Goal: Task Accomplishment & Management: Manage account settings

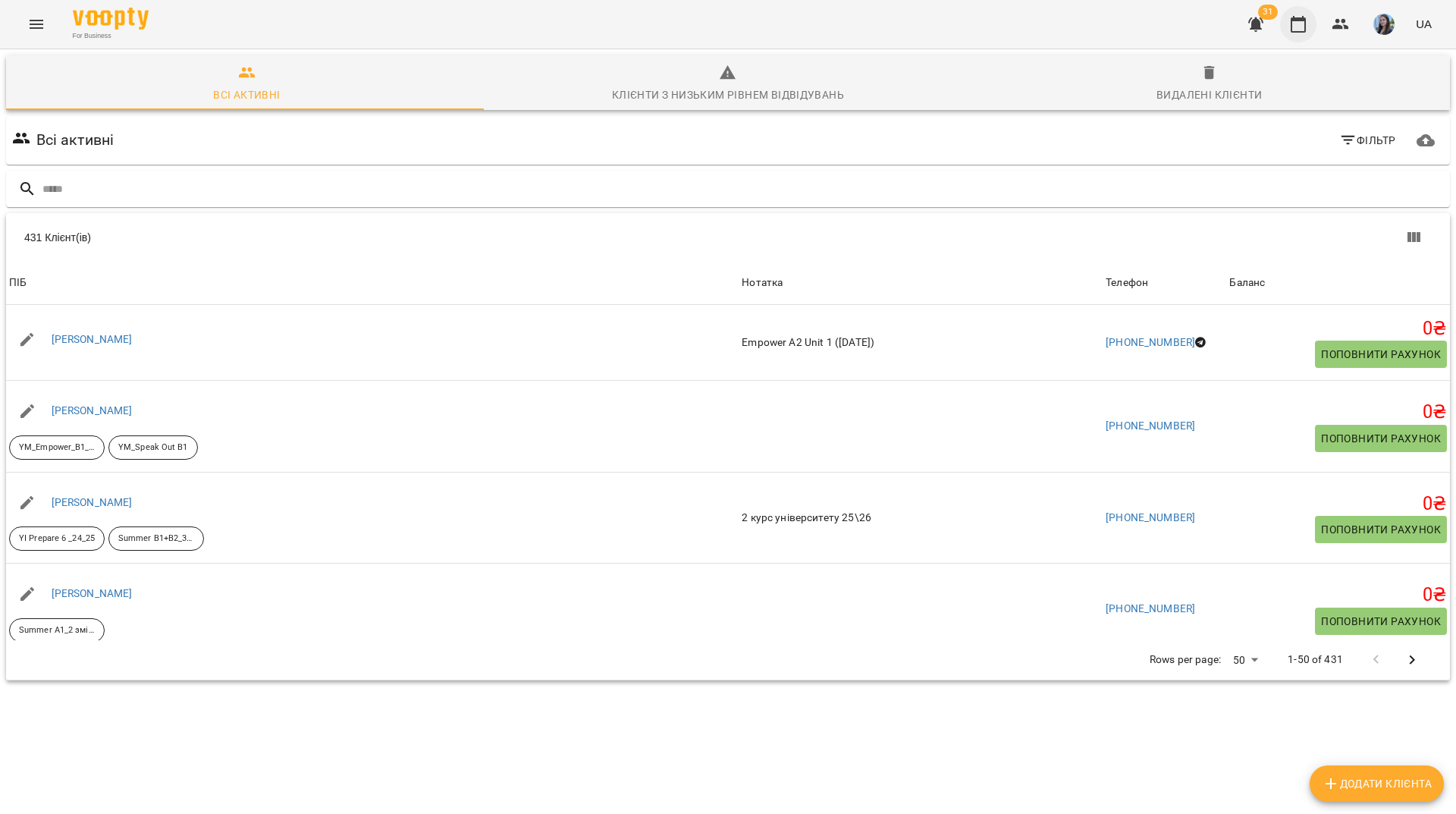
click at [1305, 28] on icon "button" at bounding box center [1298, 24] width 18 height 18
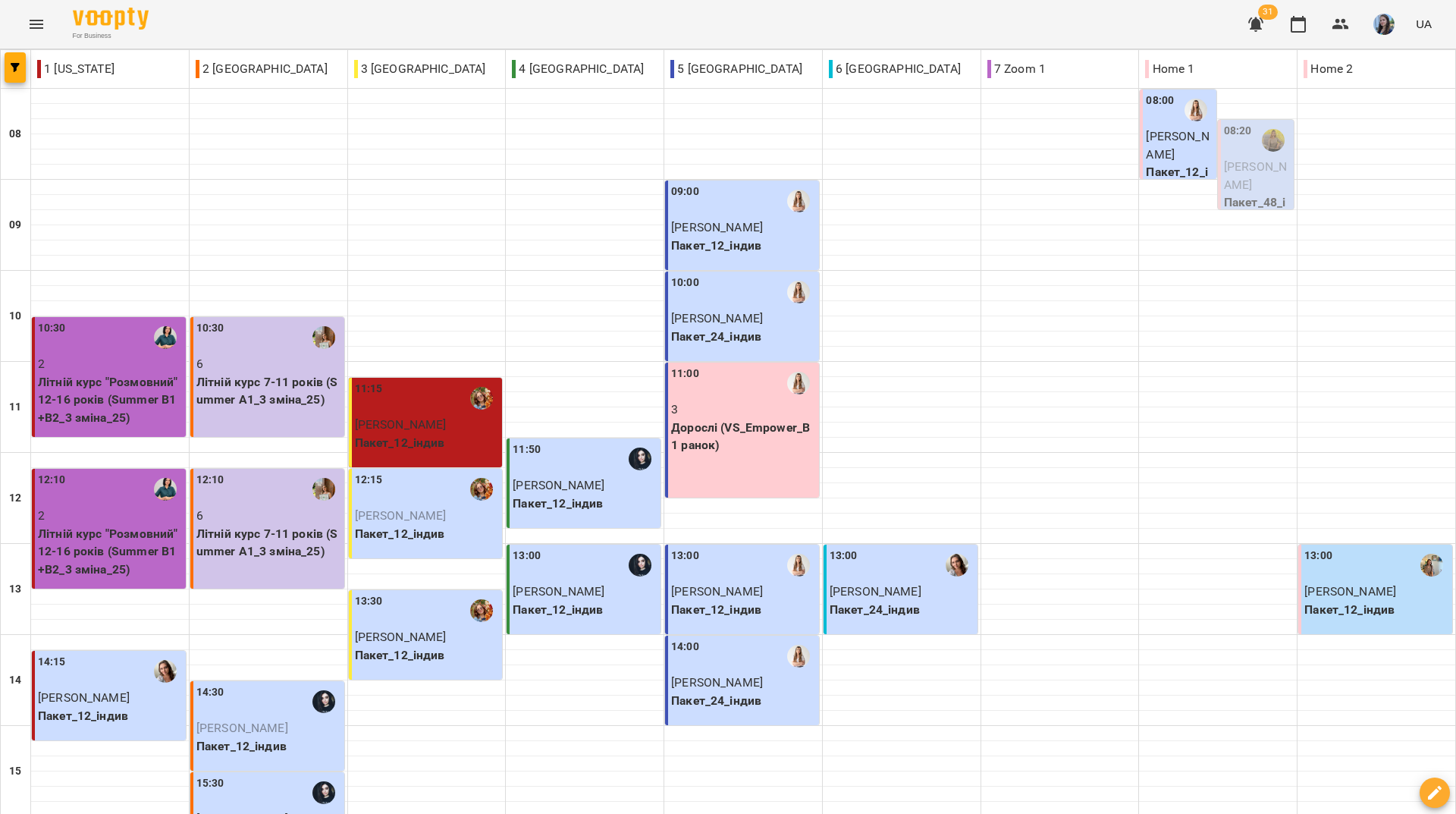
scroll to position [558, 0]
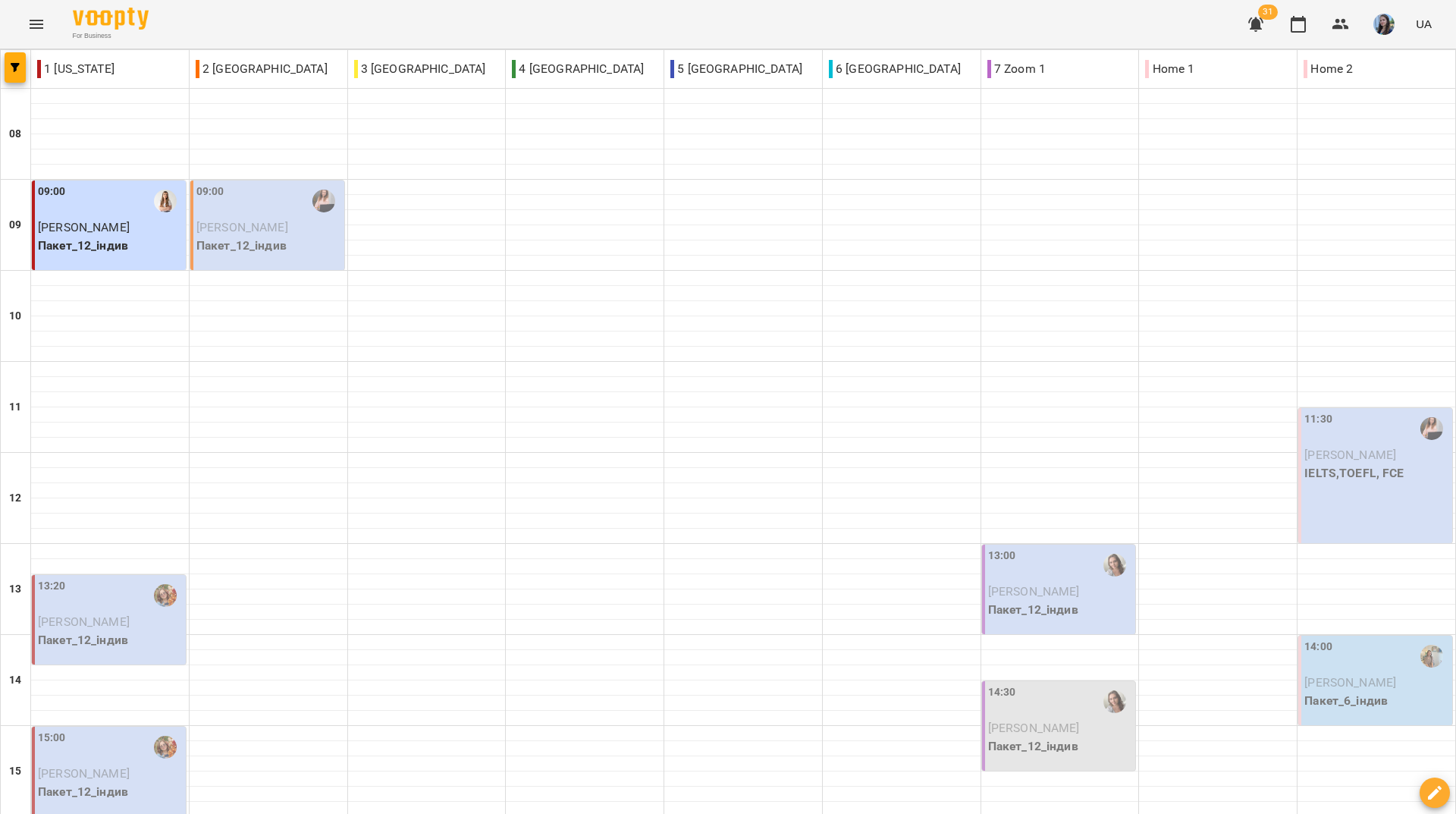
scroll to position [152, 0]
click at [569, 17] on div "For Business 31 UA" at bounding box center [728, 24] width 1456 height 48
click at [561, 37] on div "For Business 31 UA" at bounding box center [728, 24] width 1456 height 48
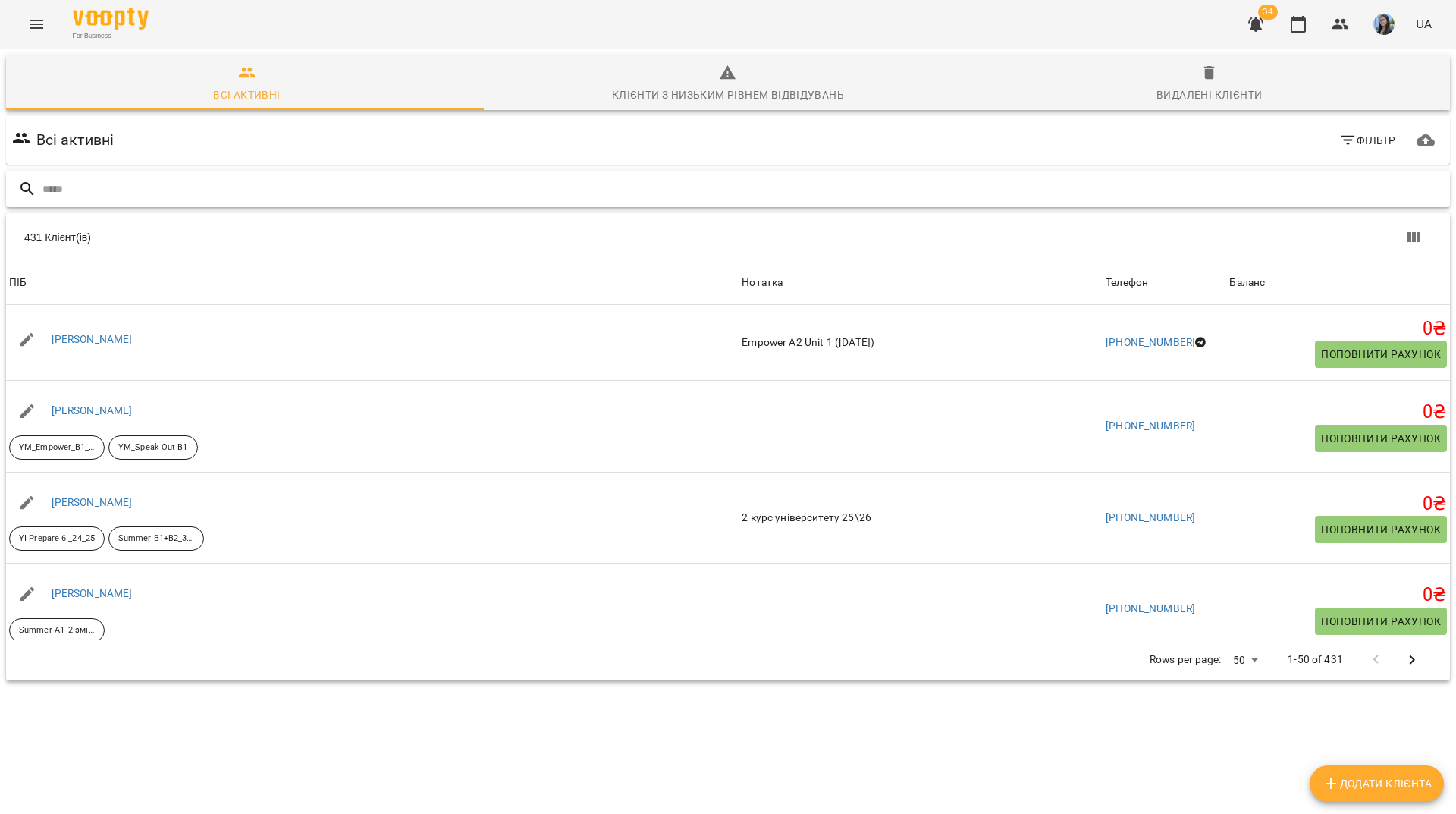
click at [335, 178] on input "text" at bounding box center [743, 190] width 1402 height 25
click at [565, 195] on input "text" at bounding box center [743, 190] width 1402 height 25
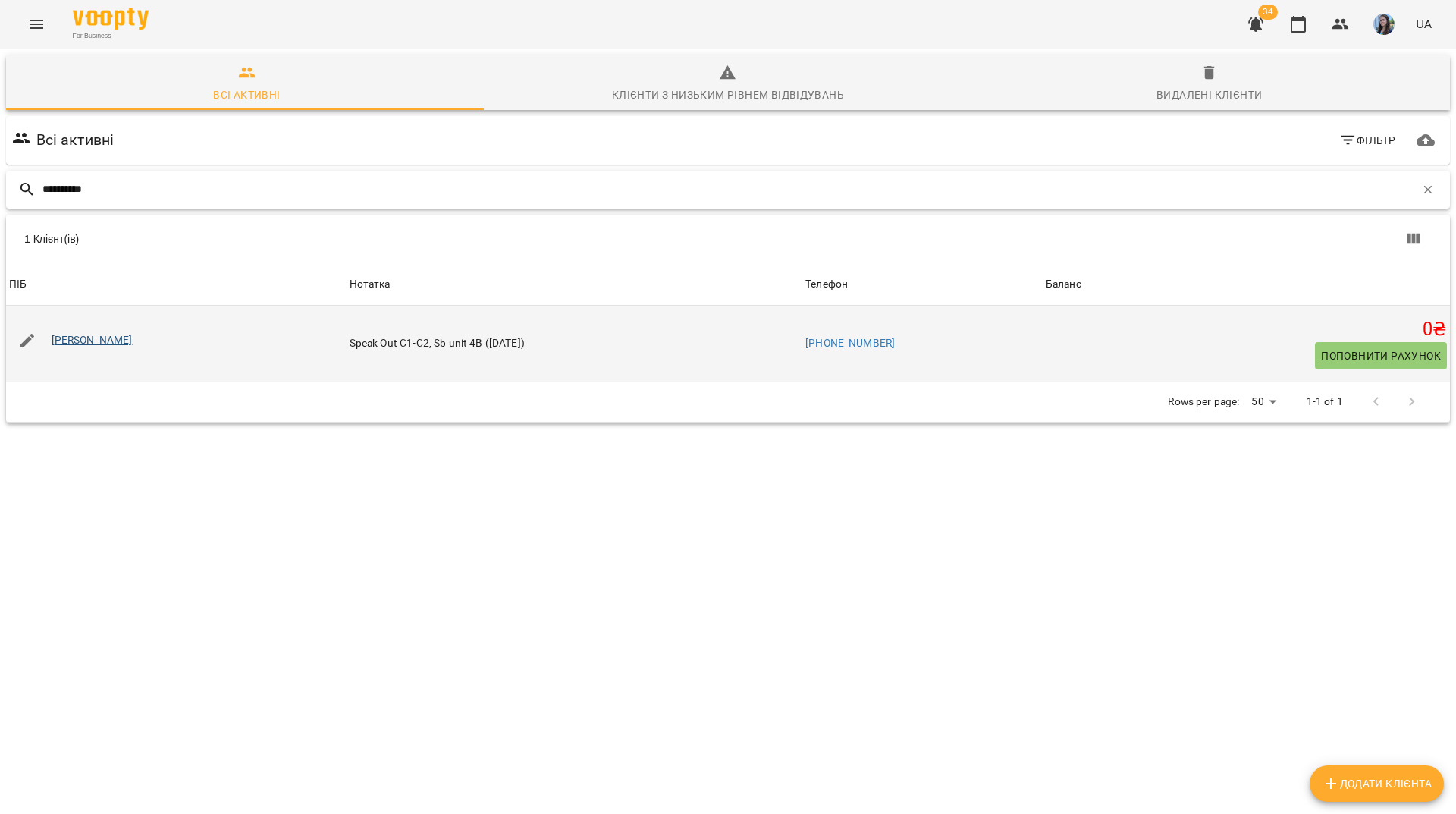
type input "*********"
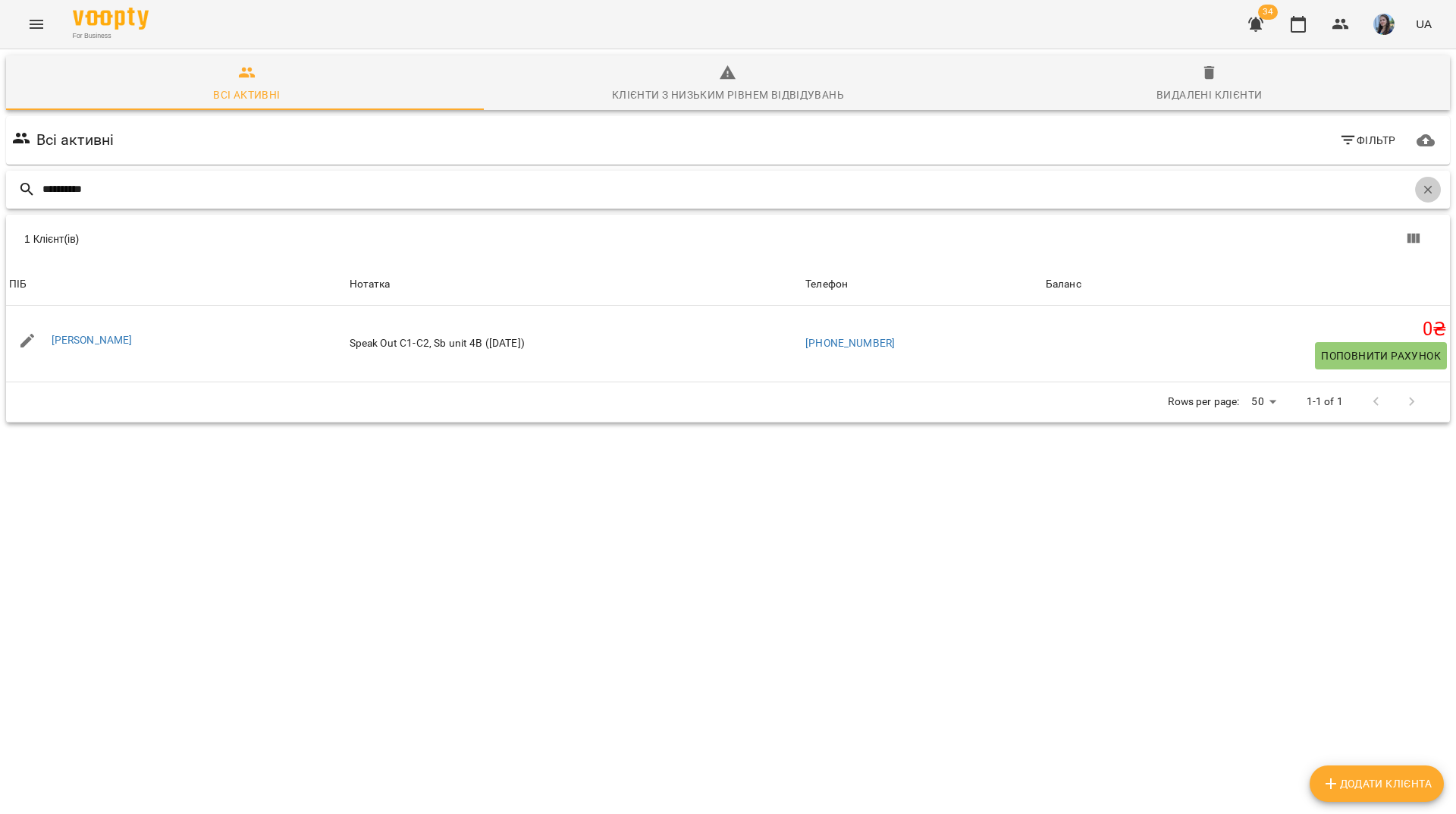
click at [1421, 194] on icon "button" at bounding box center [1428, 190] width 14 height 14
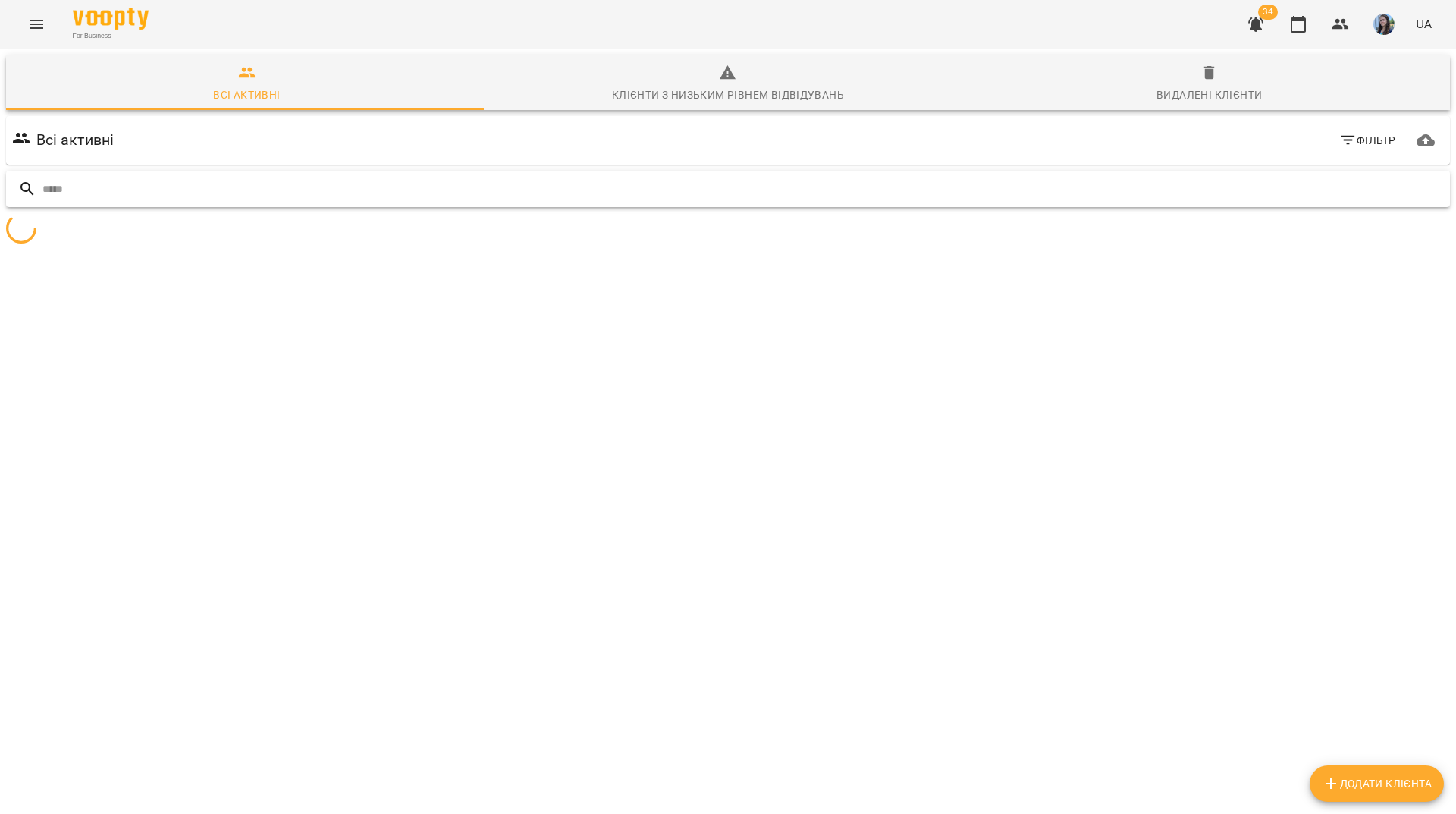
click at [1114, 184] on input "text" at bounding box center [743, 190] width 1402 height 25
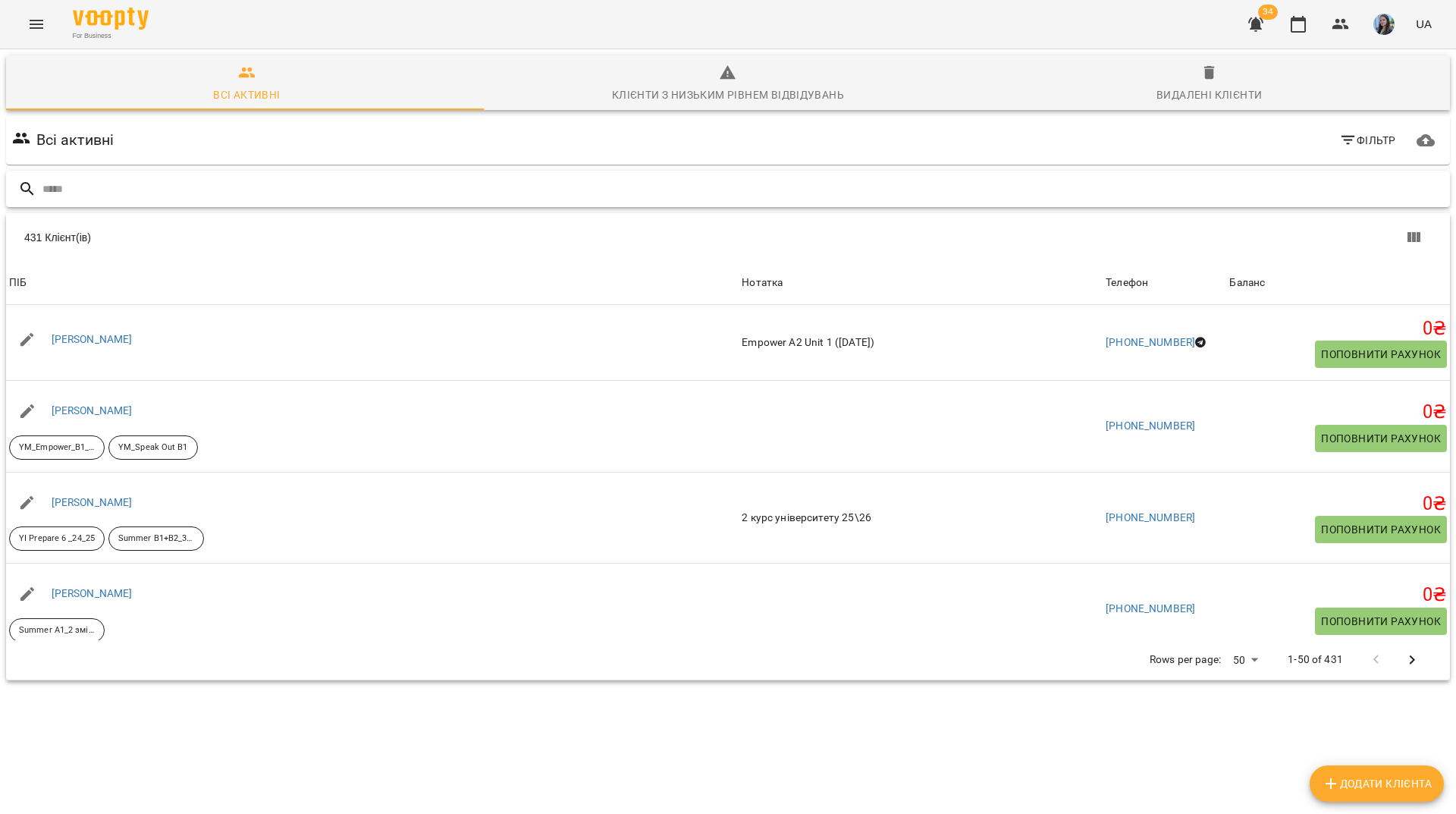
click at [1111, 180] on input "text" at bounding box center [743, 190] width 1402 height 25
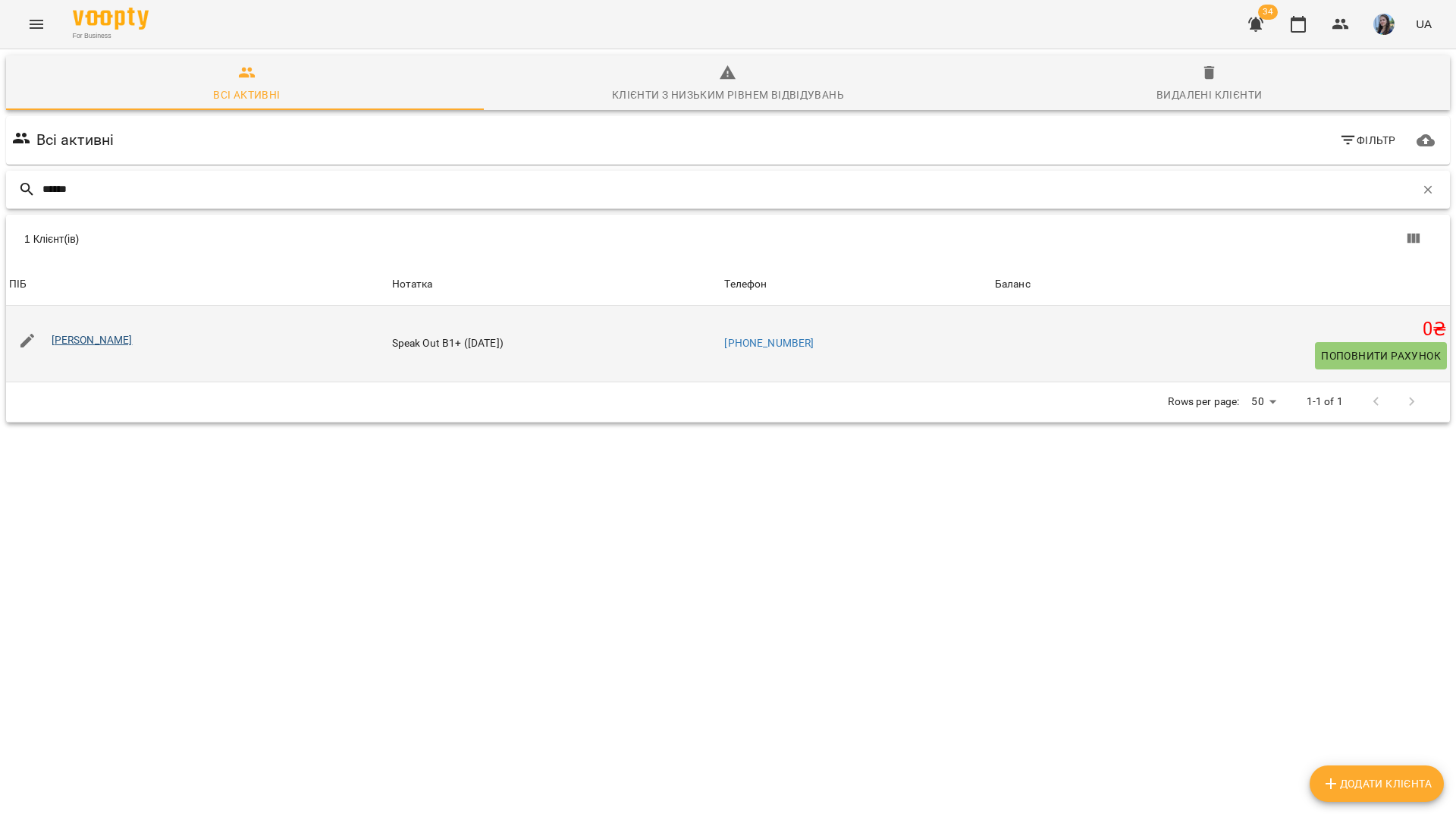
type input "******"
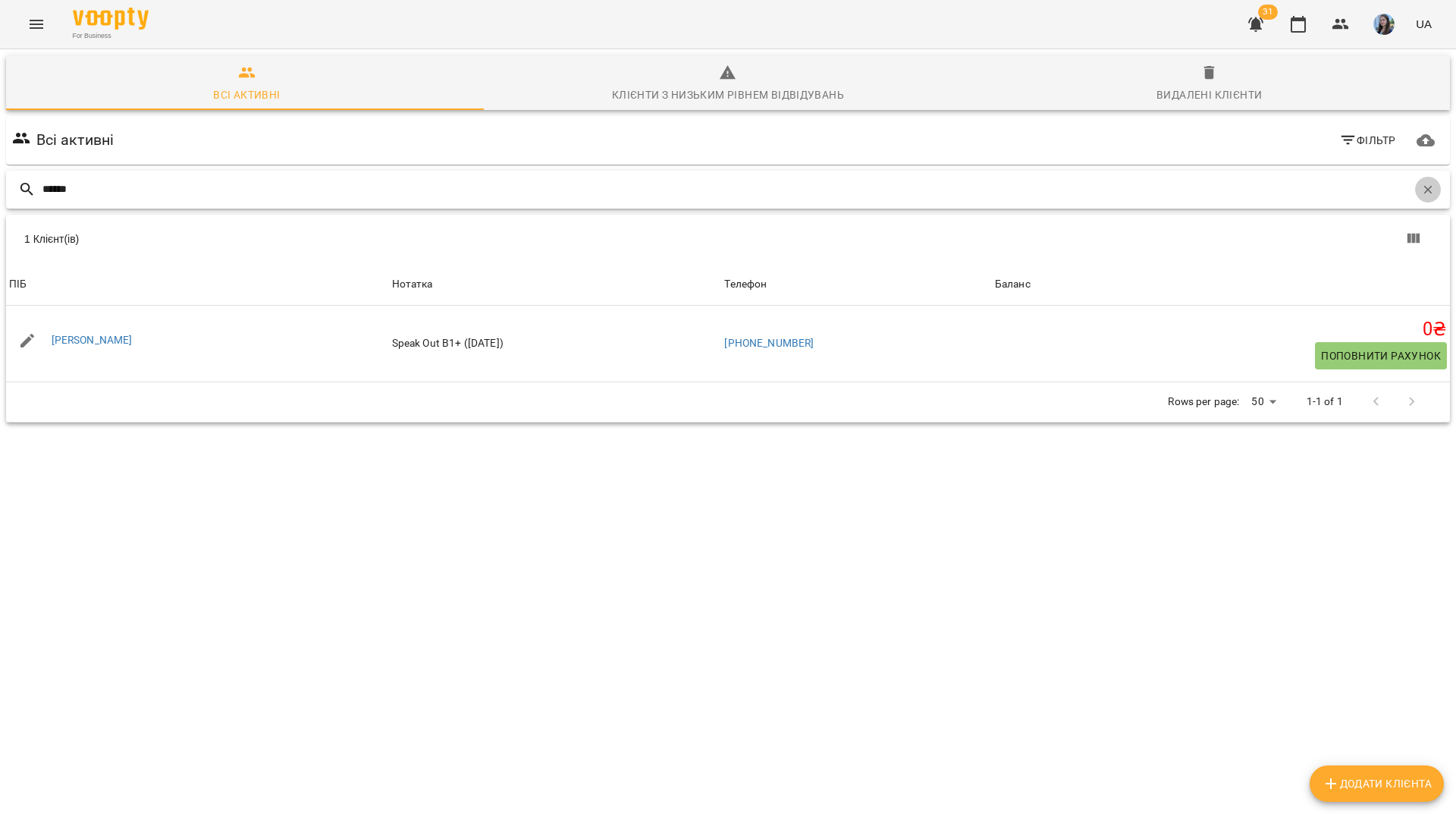
click at [1421, 196] on icon "button" at bounding box center [1428, 190] width 14 height 14
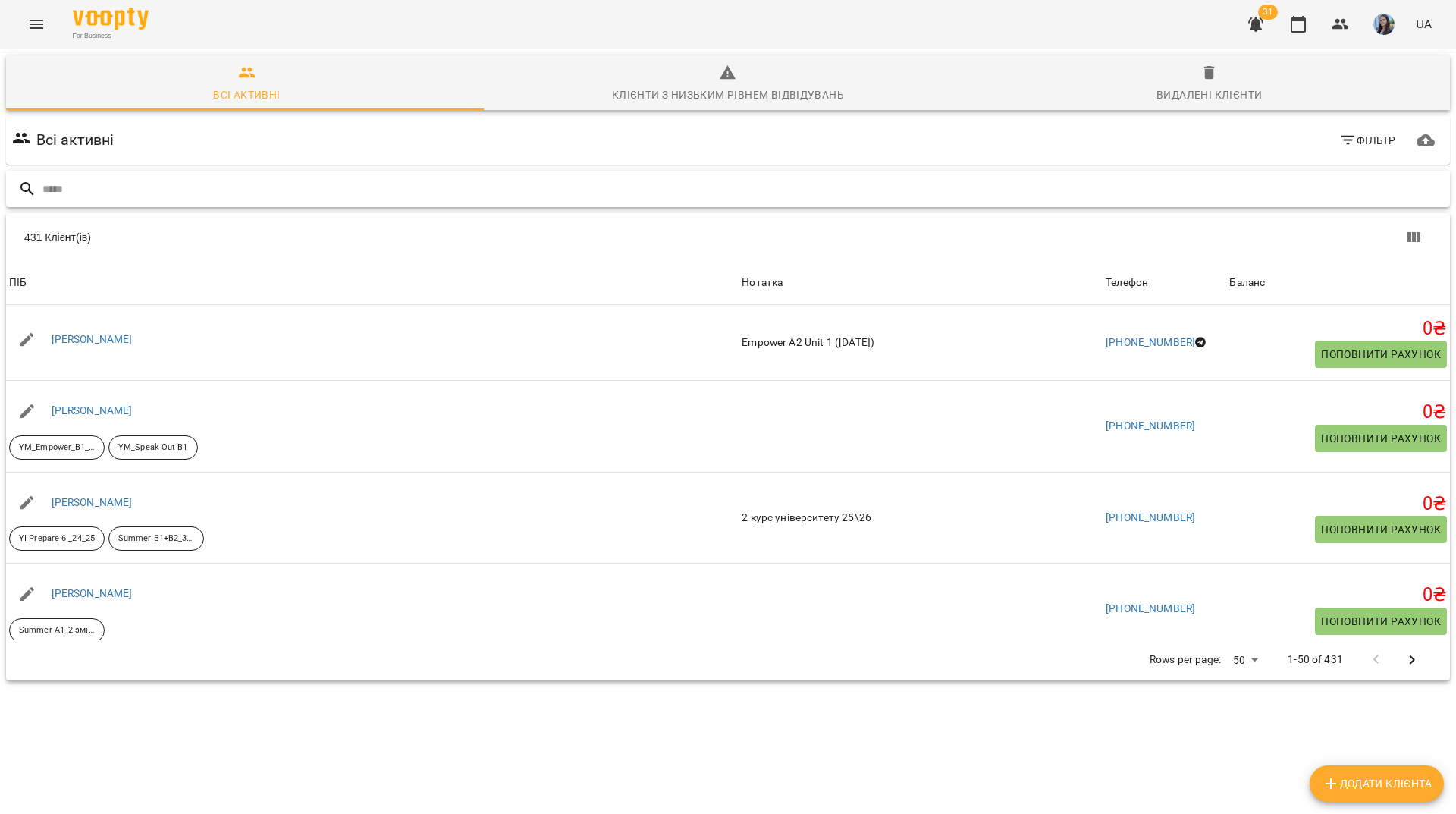
click at [318, 185] on input "text" at bounding box center [743, 190] width 1402 height 25
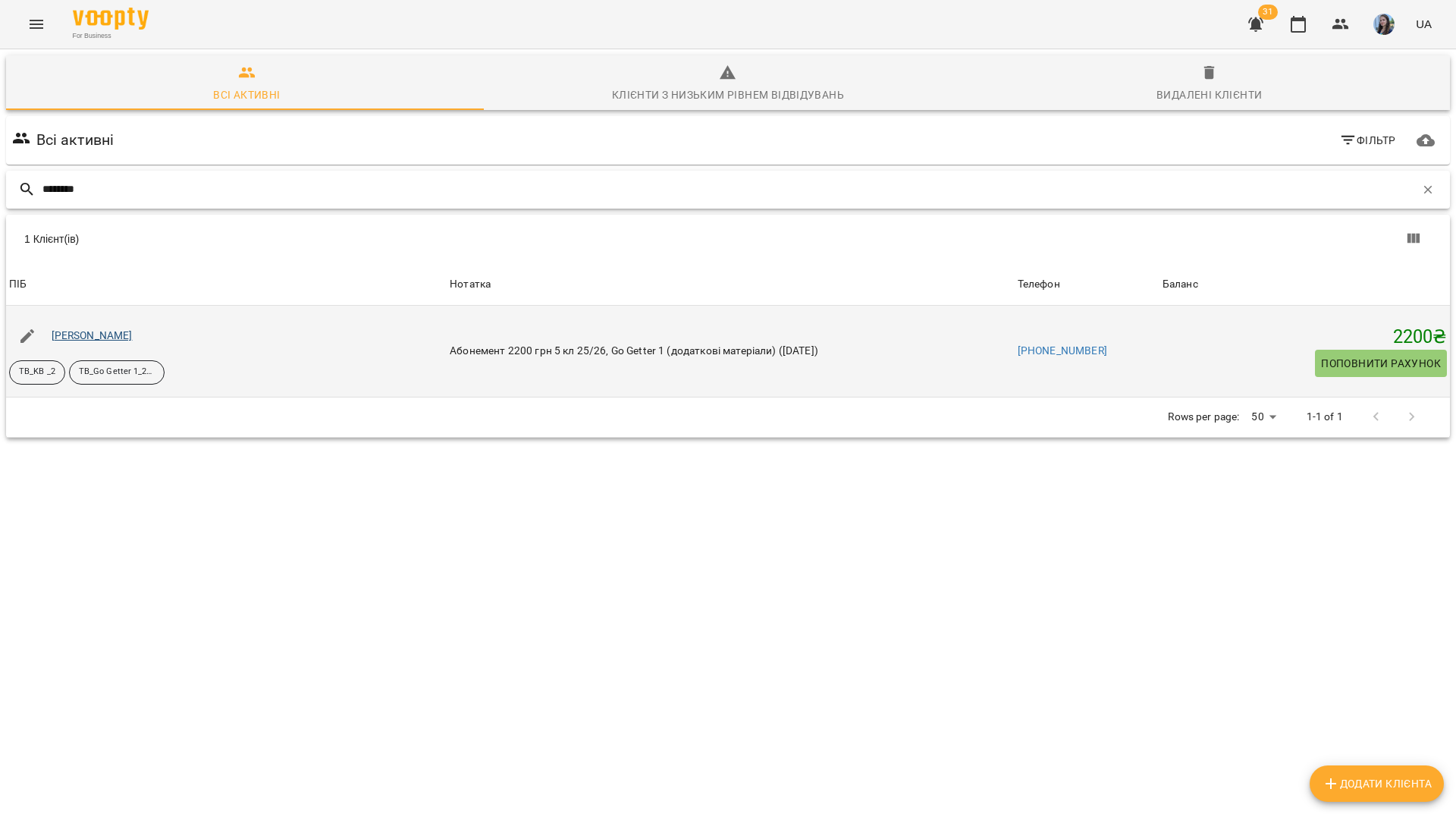
type input "*******"
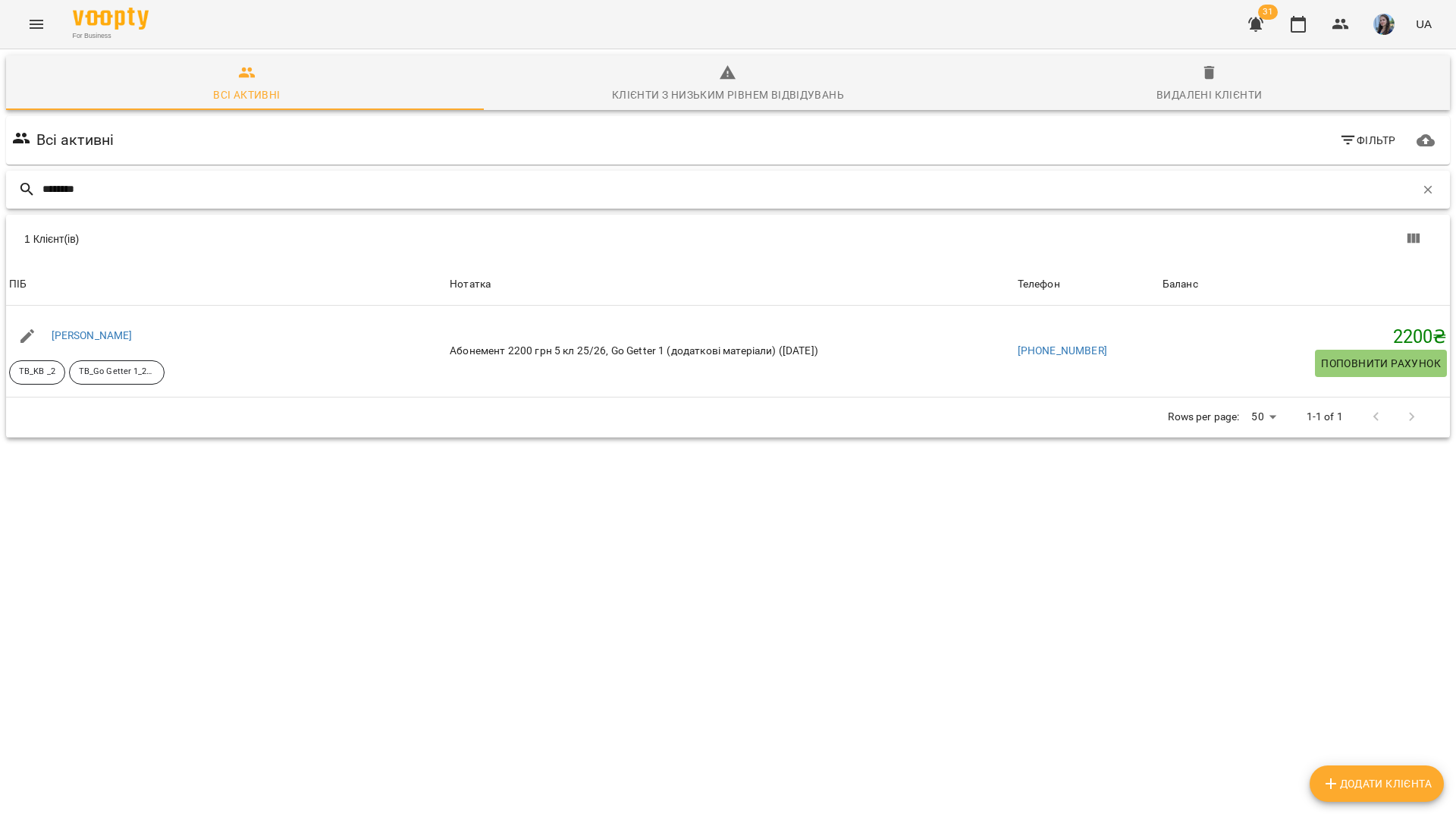
click at [388, 195] on input "*******" at bounding box center [729, 190] width 1373 height 25
drag, startPoint x: 1417, startPoint y: 186, endPoint x: 986, endPoint y: 189, distance: 431.0
click at [1421, 186] on icon "button" at bounding box center [1428, 190] width 14 height 14
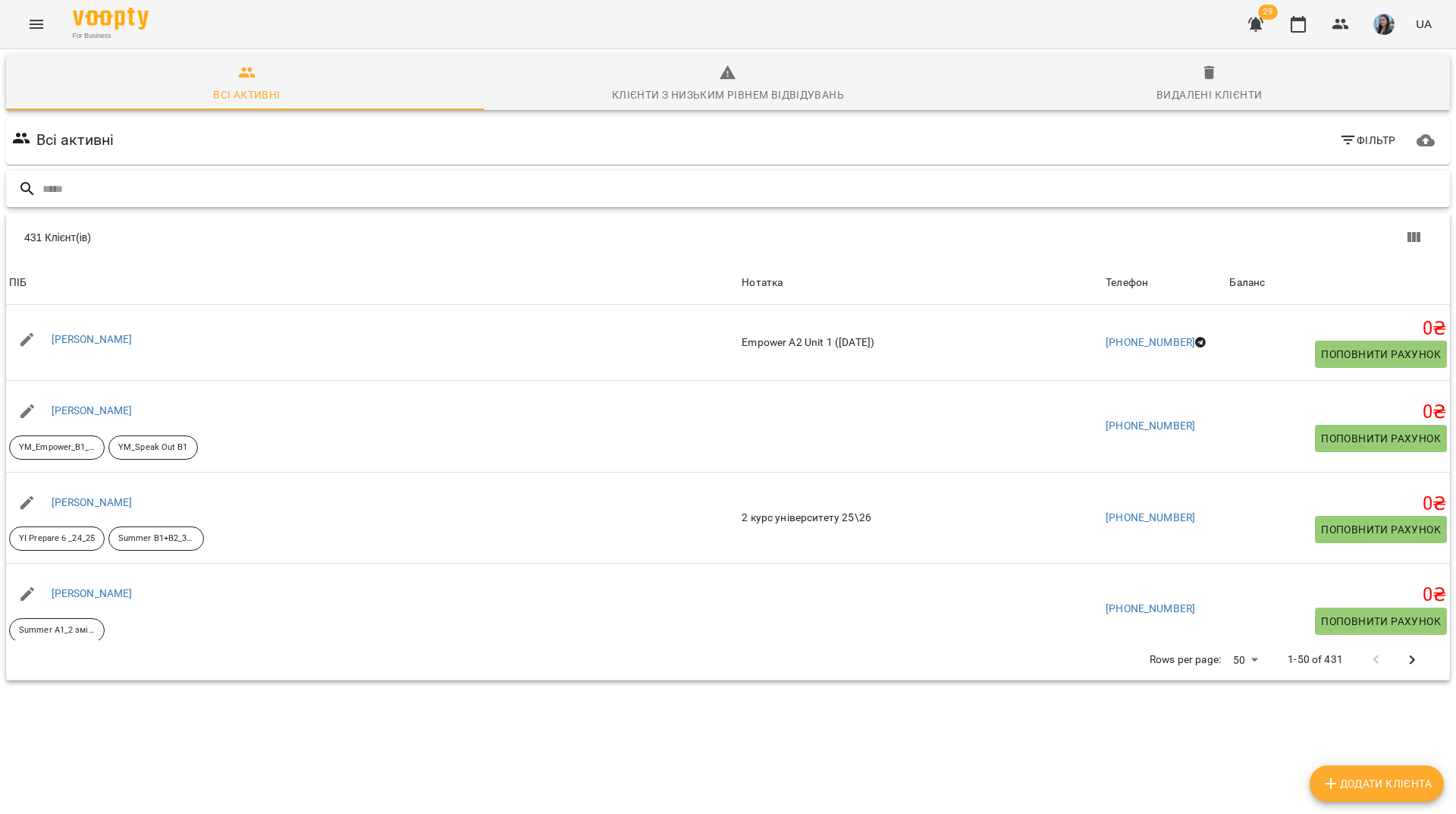
click at [387, 194] on input "text" at bounding box center [743, 190] width 1402 height 25
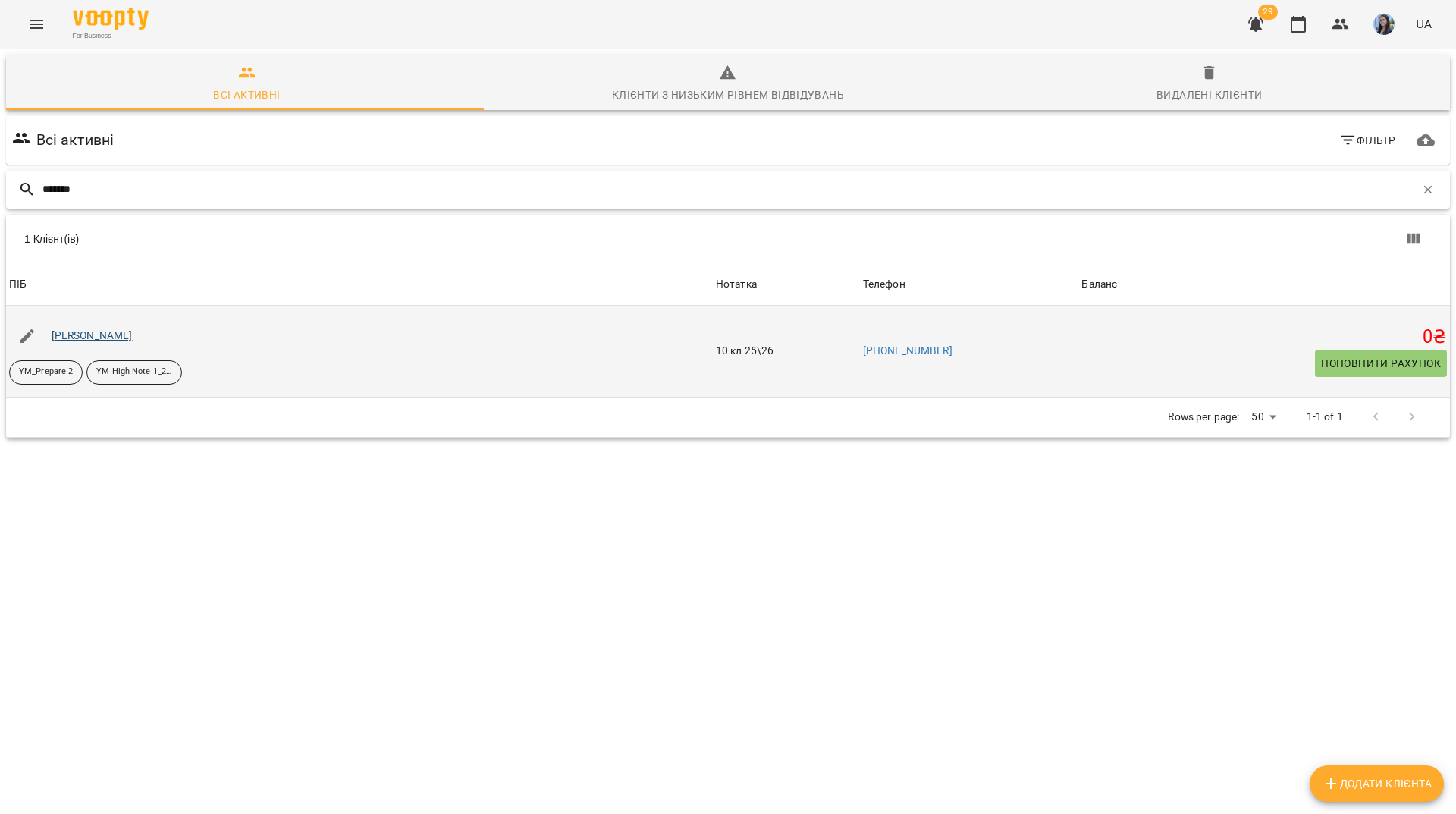
type input "*******"
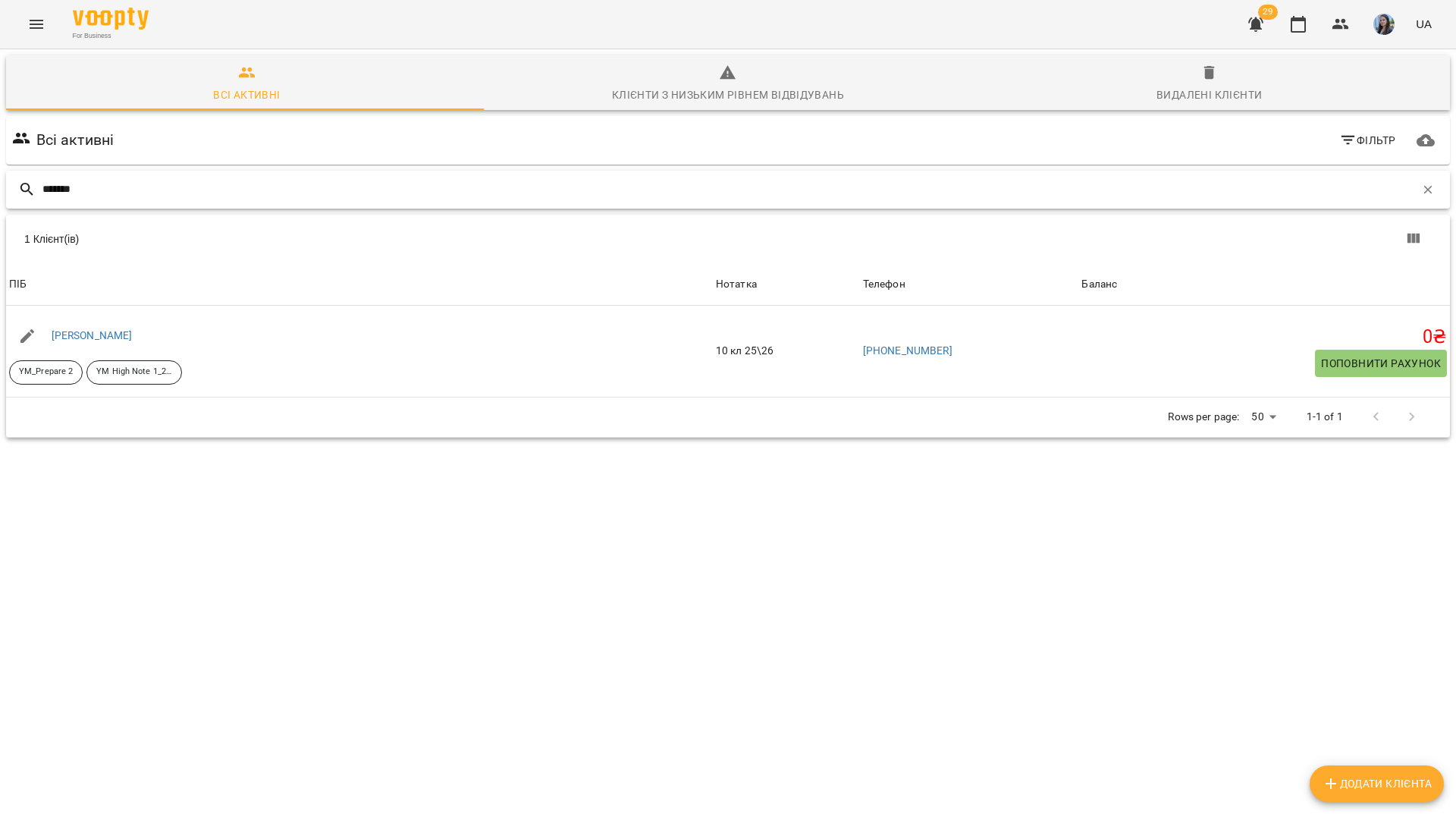
click at [727, 197] on input "*******" at bounding box center [729, 190] width 1373 height 25
click at [1421, 185] on icon "button" at bounding box center [1428, 190] width 14 height 14
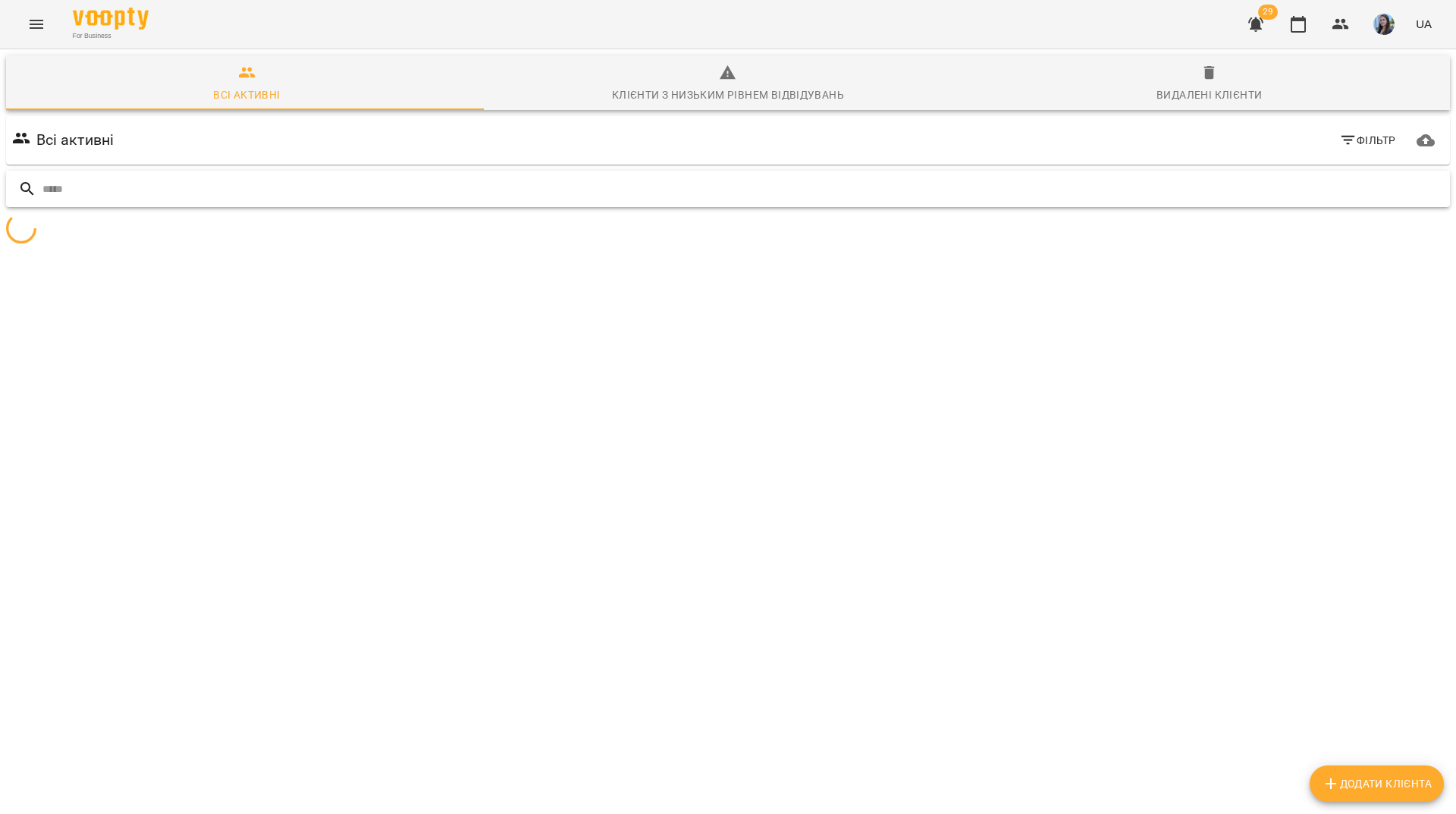
click at [967, 177] on input "text" at bounding box center [743, 190] width 1402 height 25
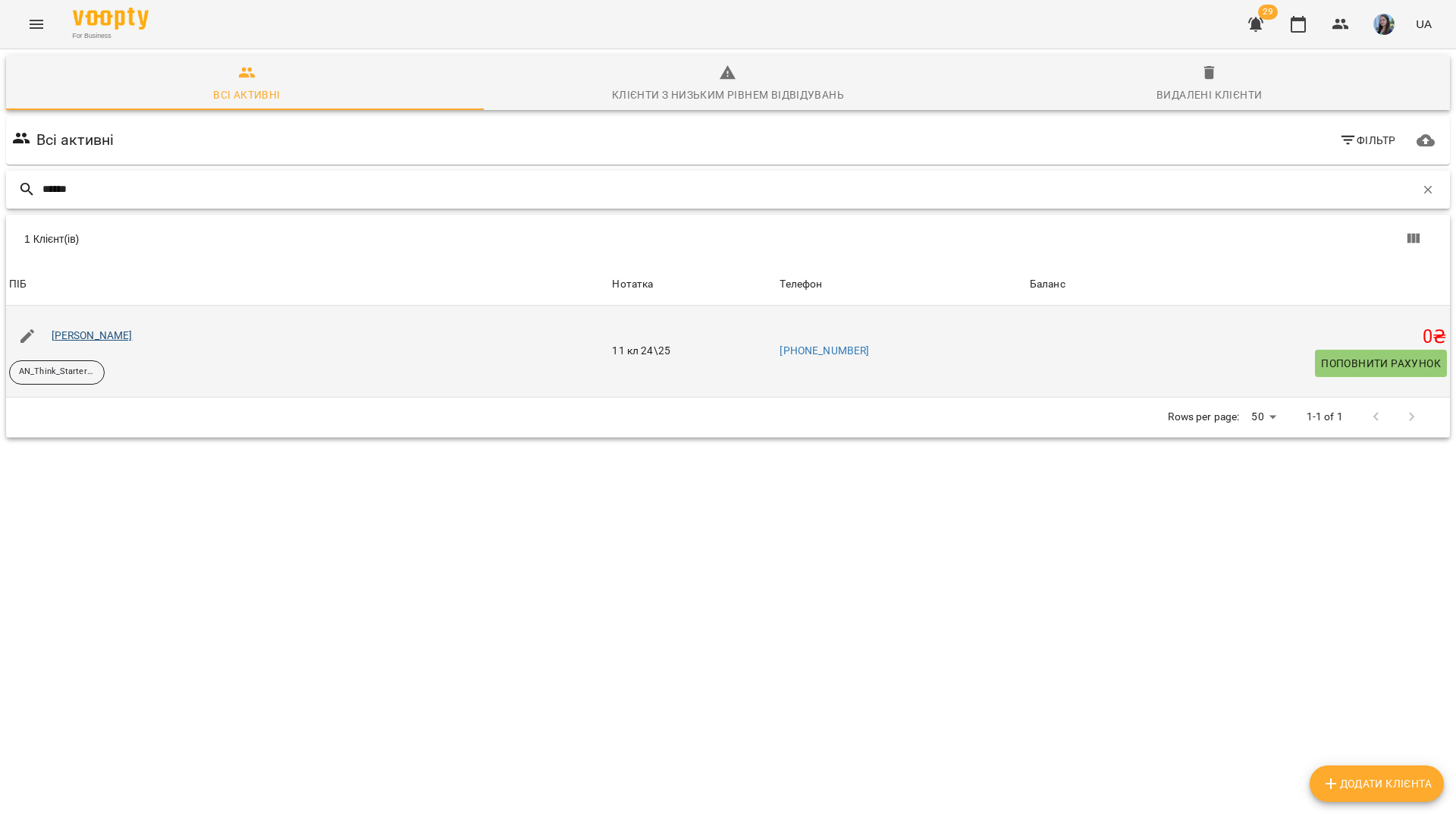
type input "******"
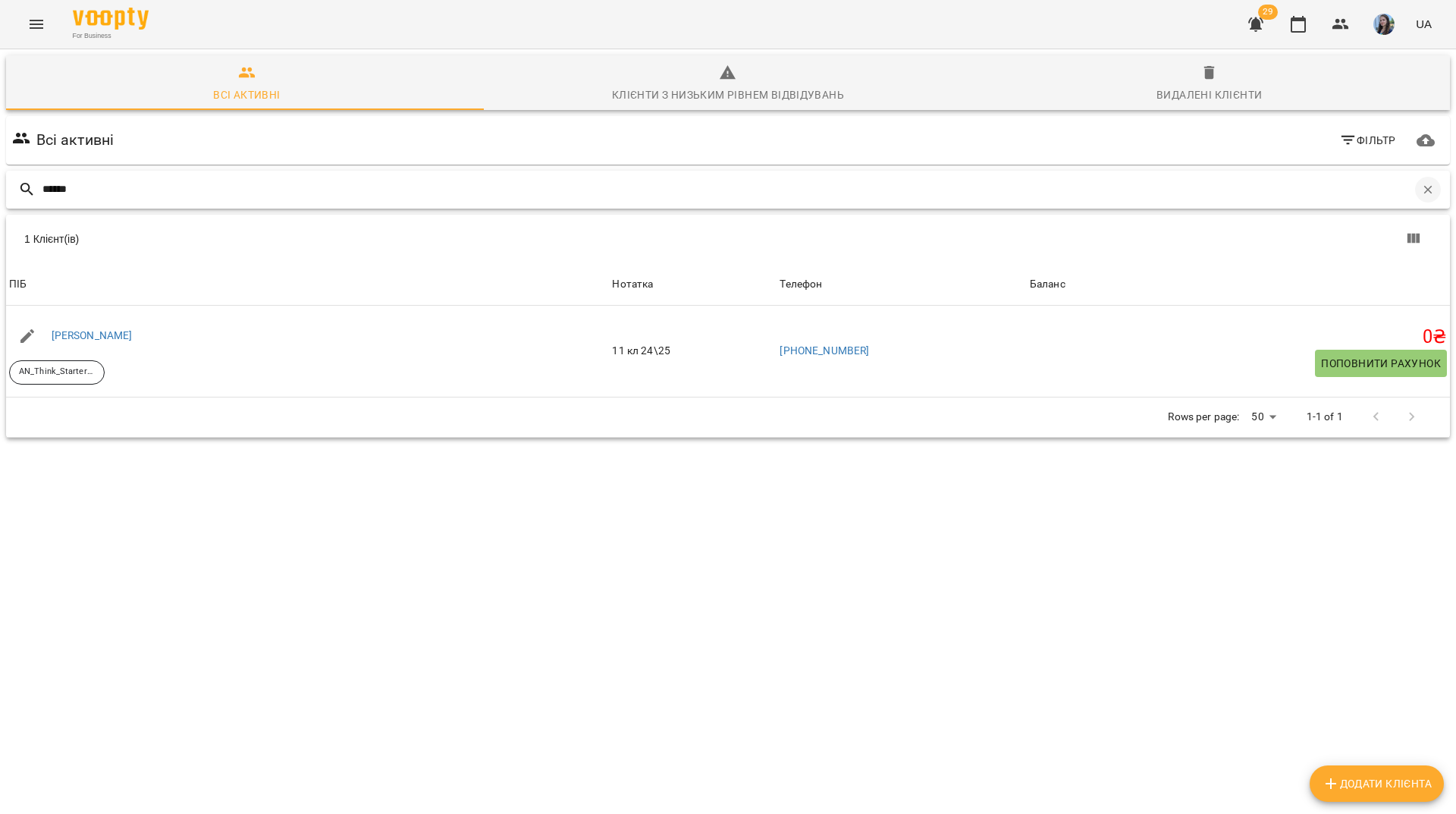
click at [1421, 196] on icon "button" at bounding box center [1428, 190] width 14 height 14
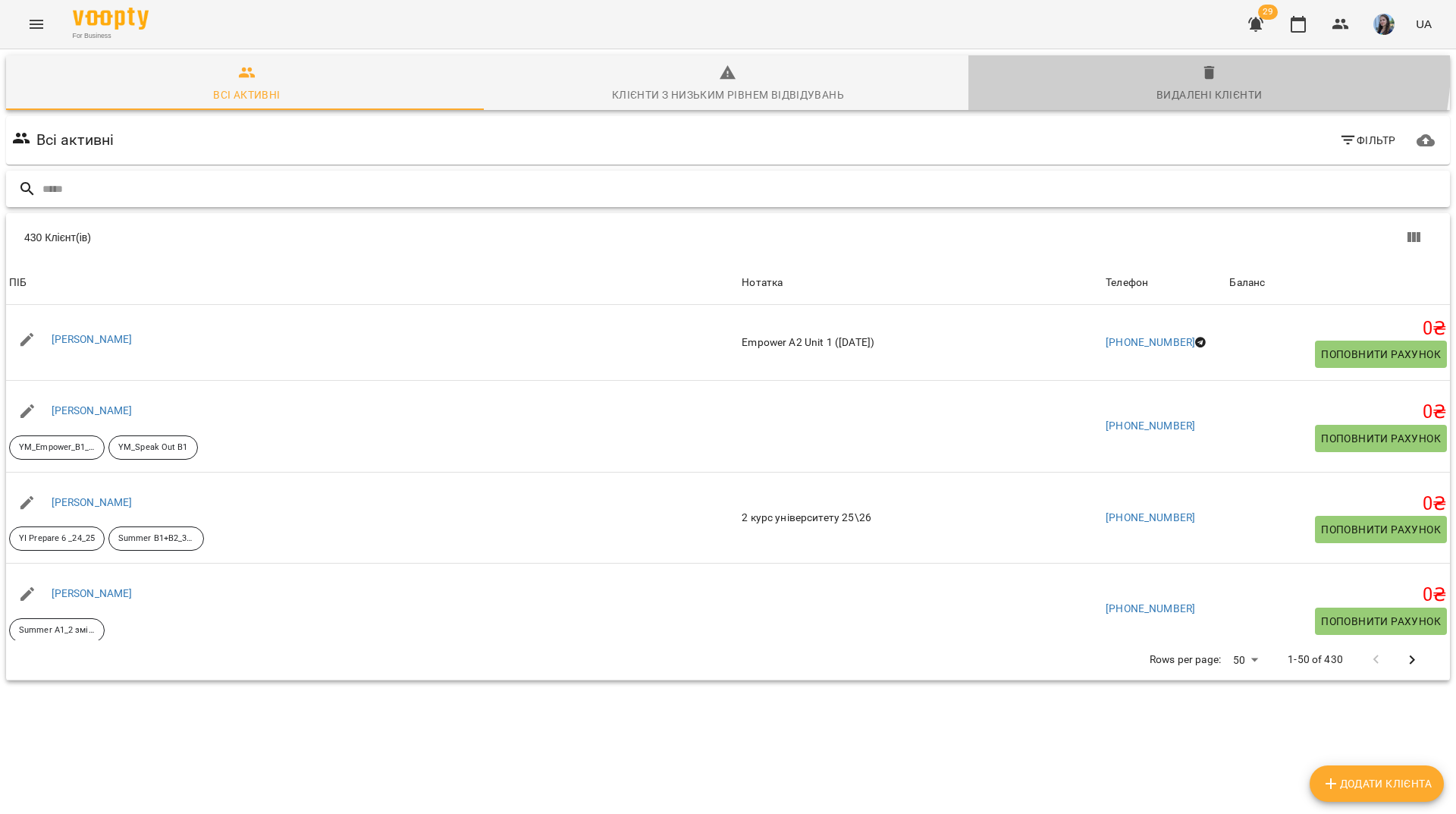
click at [1186, 67] on span "Видалені клієнти" at bounding box center [1209, 84] width 464 height 41
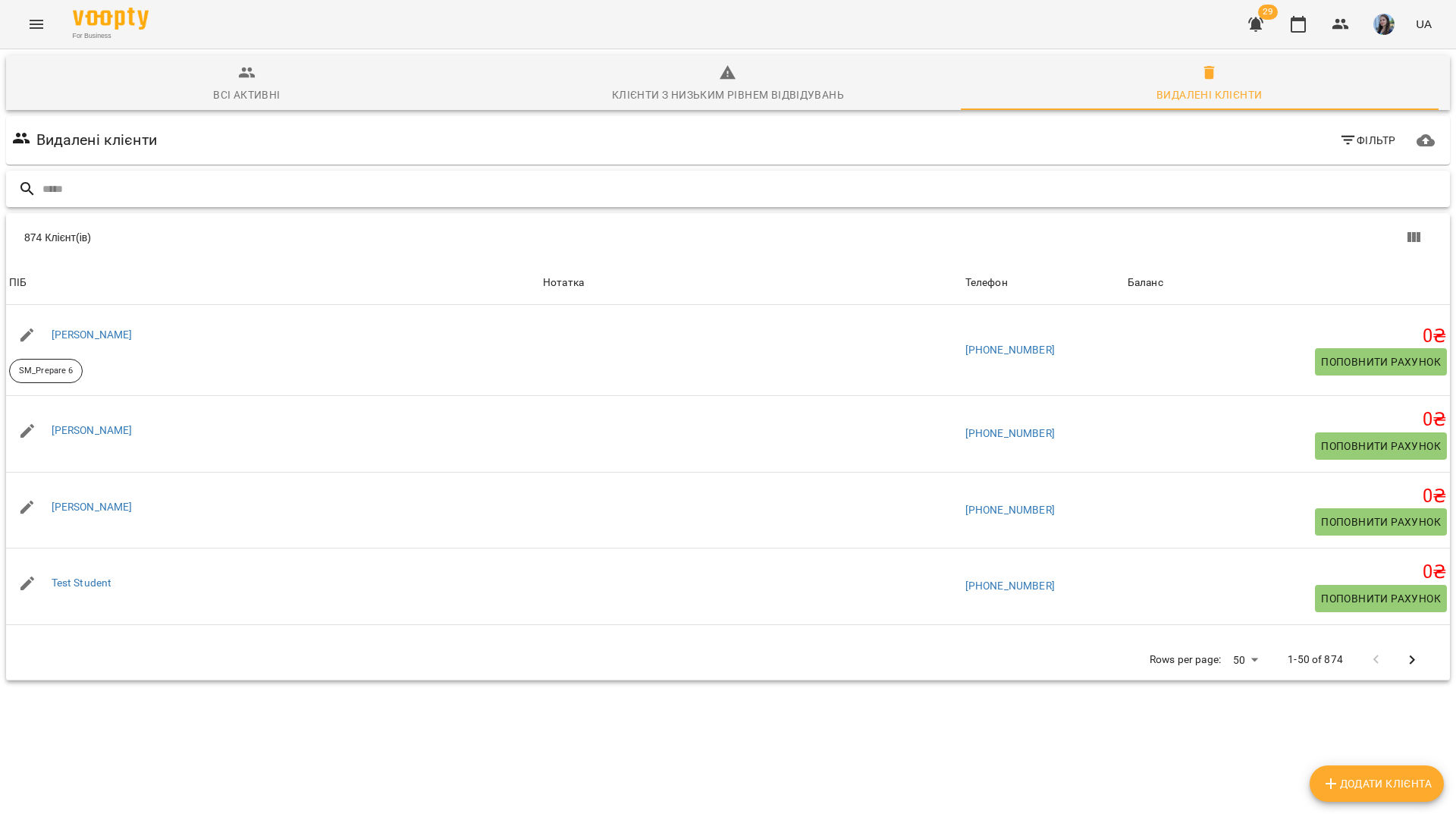
click at [741, 177] on input "text" at bounding box center [743, 190] width 1402 height 25
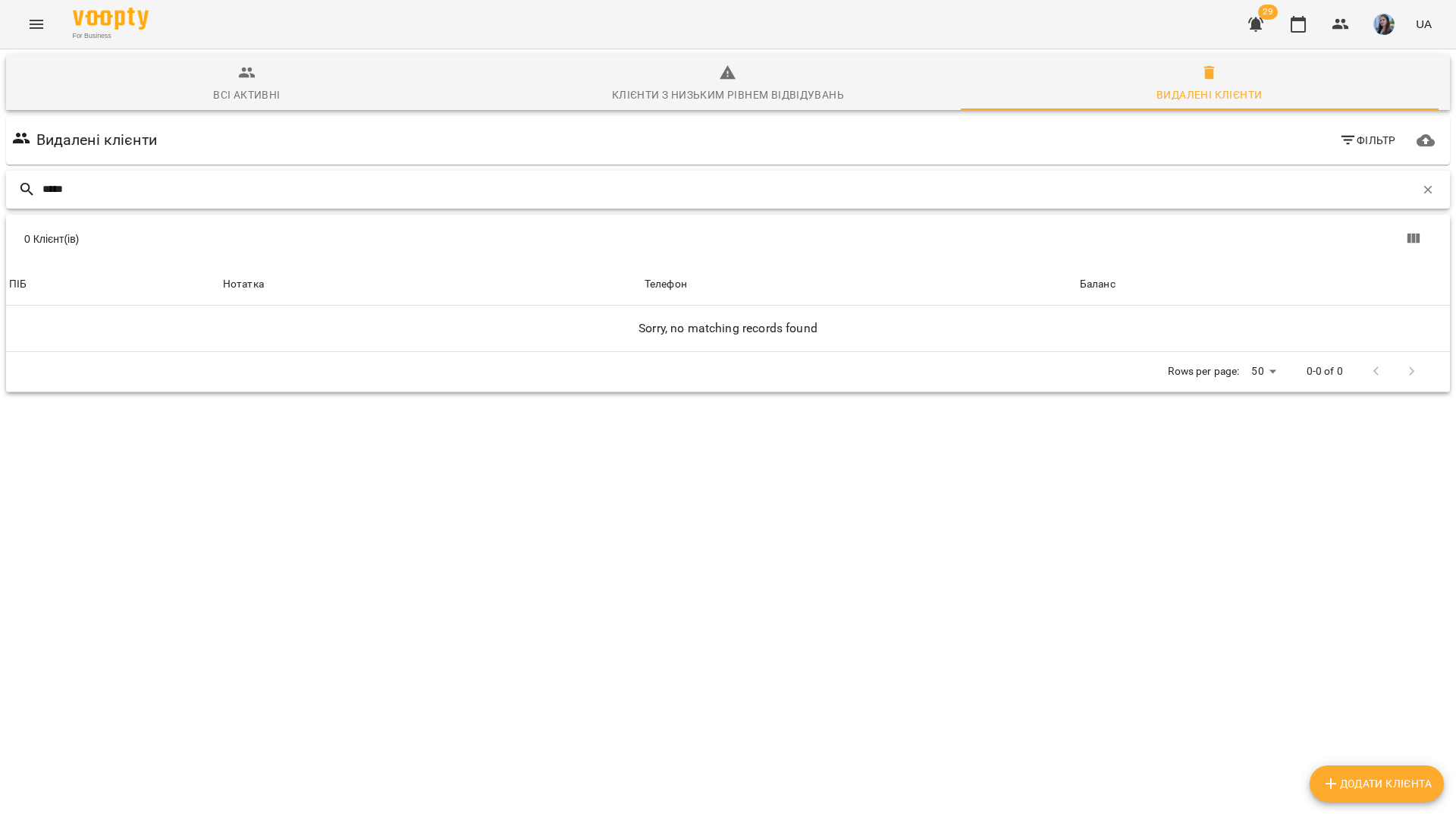
click at [54, 185] on input "*****" at bounding box center [729, 190] width 1373 height 25
click at [57, 187] on input "*****" at bounding box center [729, 190] width 1373 height 25
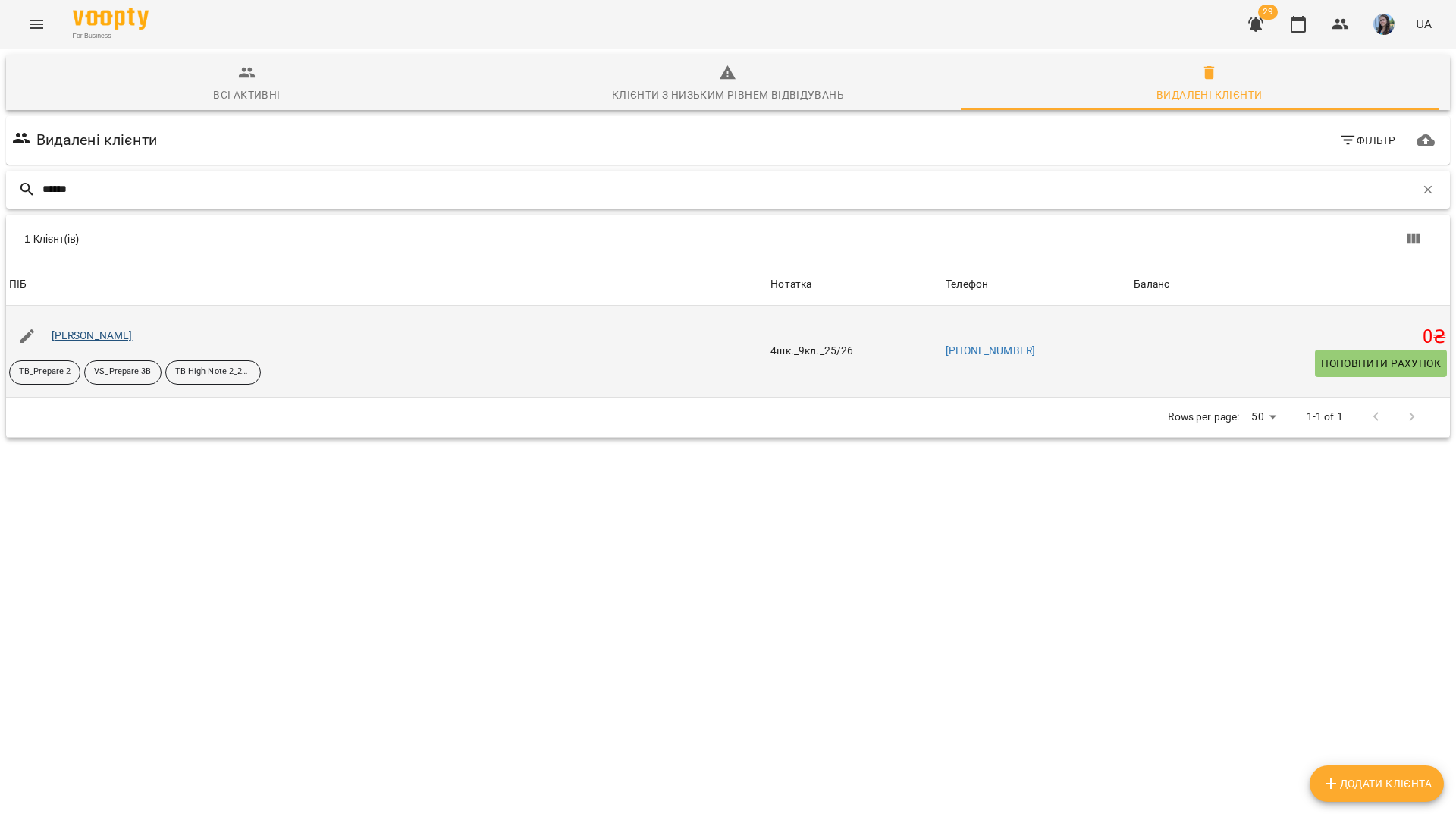
type input "******"
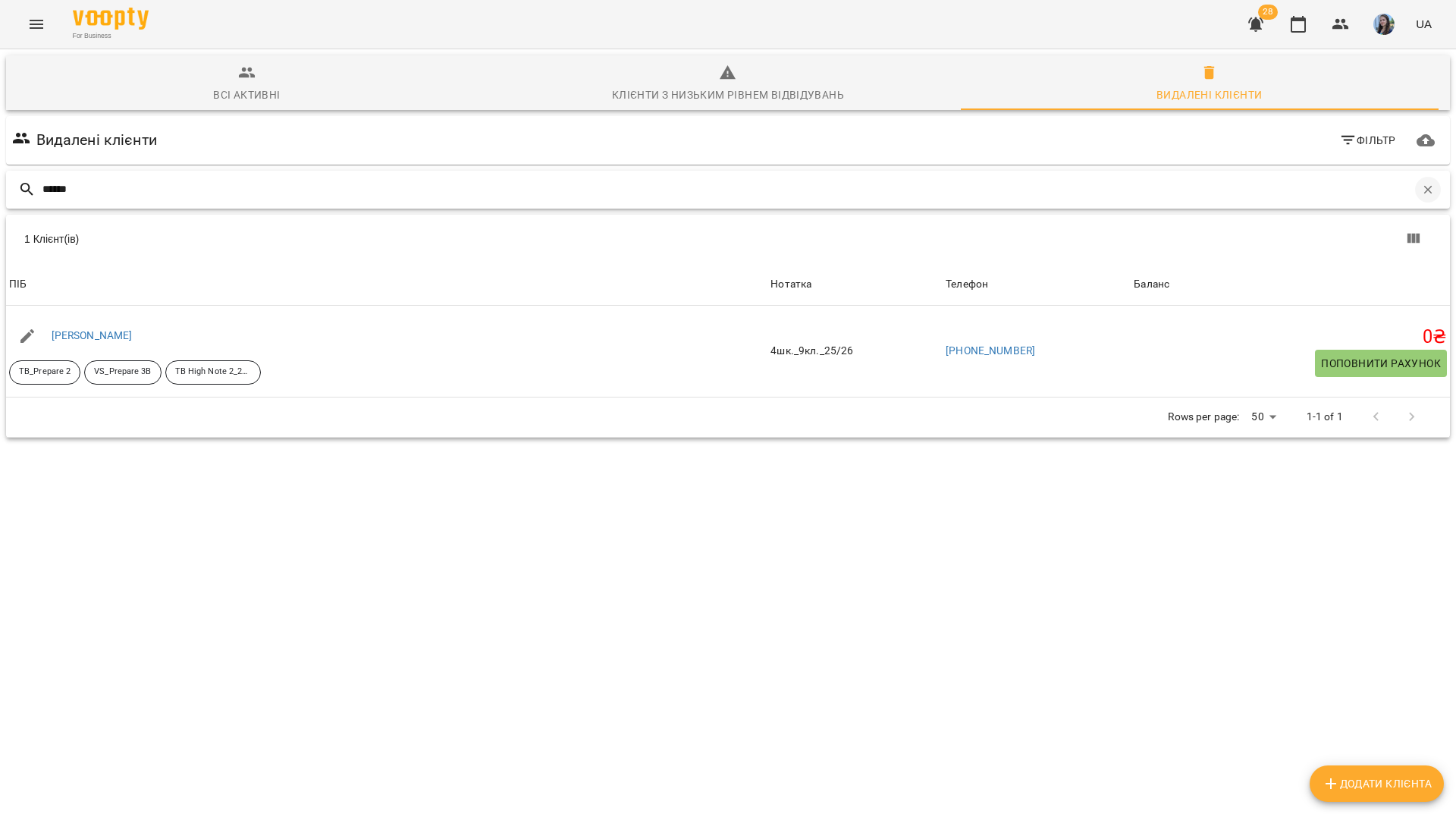
click at [1421, 188] on icon "button" at bounding box center [1428, 190] width 14 height 14
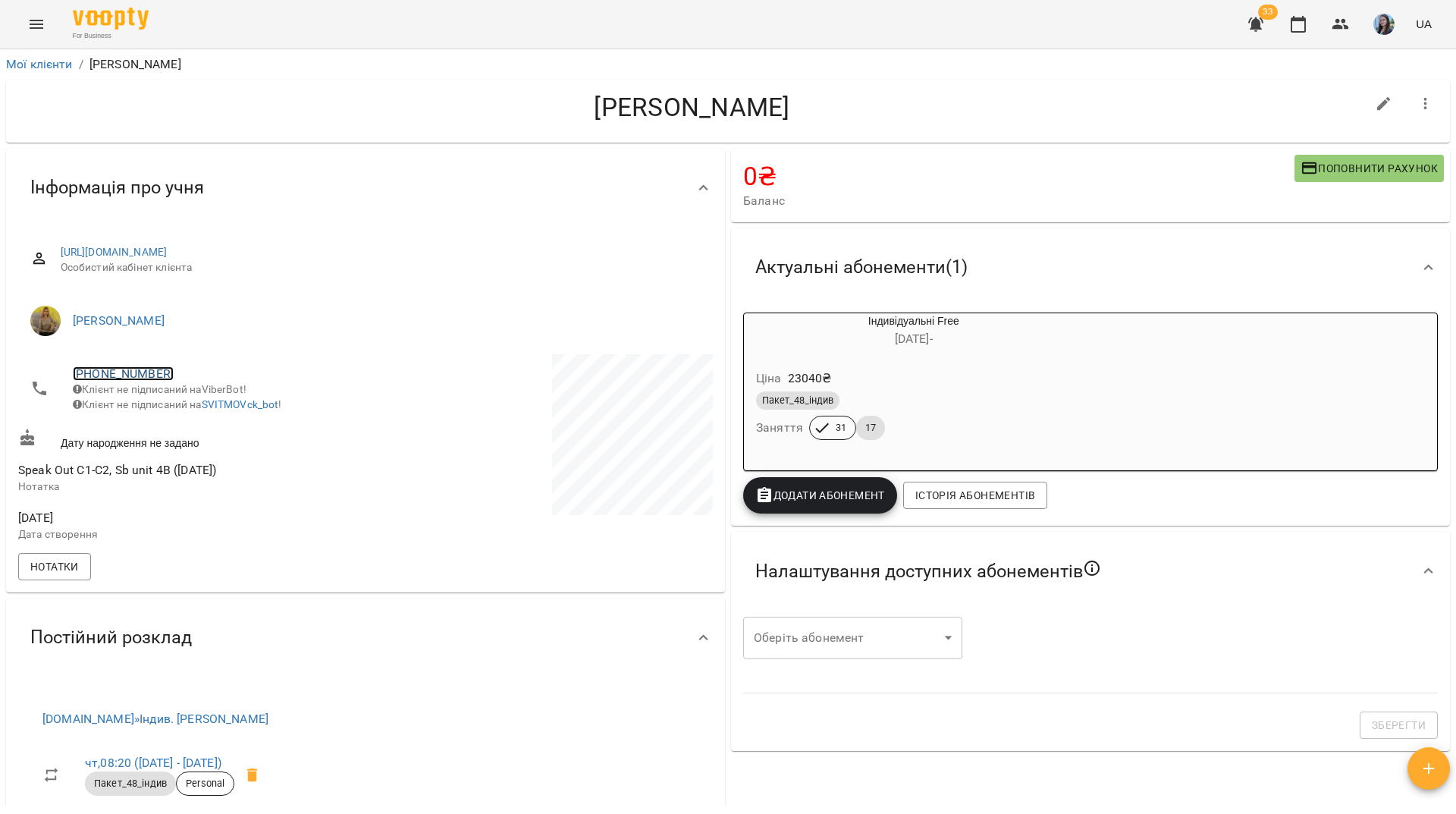
click at [135, 377] on link "[PHONE_NUMBER]" at bounding box center [123, 373] width 101 height 15
click at [191, 404] on img at bounding box center [185, 403] width 23 height 23
click at [534, 0] on html "For Business 31 UA Мої клієнти / Романенко Сергій Романенко Сергій 0 ₴ Баланс П…" at bounding box center [728, 432] width 1456 height 863
click at [153, 373] on link "[PHONE_NUMBER]" at bounding box center [123, 373] width 101 height 15
click at [191, 402] on img at bounding box center [185, 403] width 23 height 23
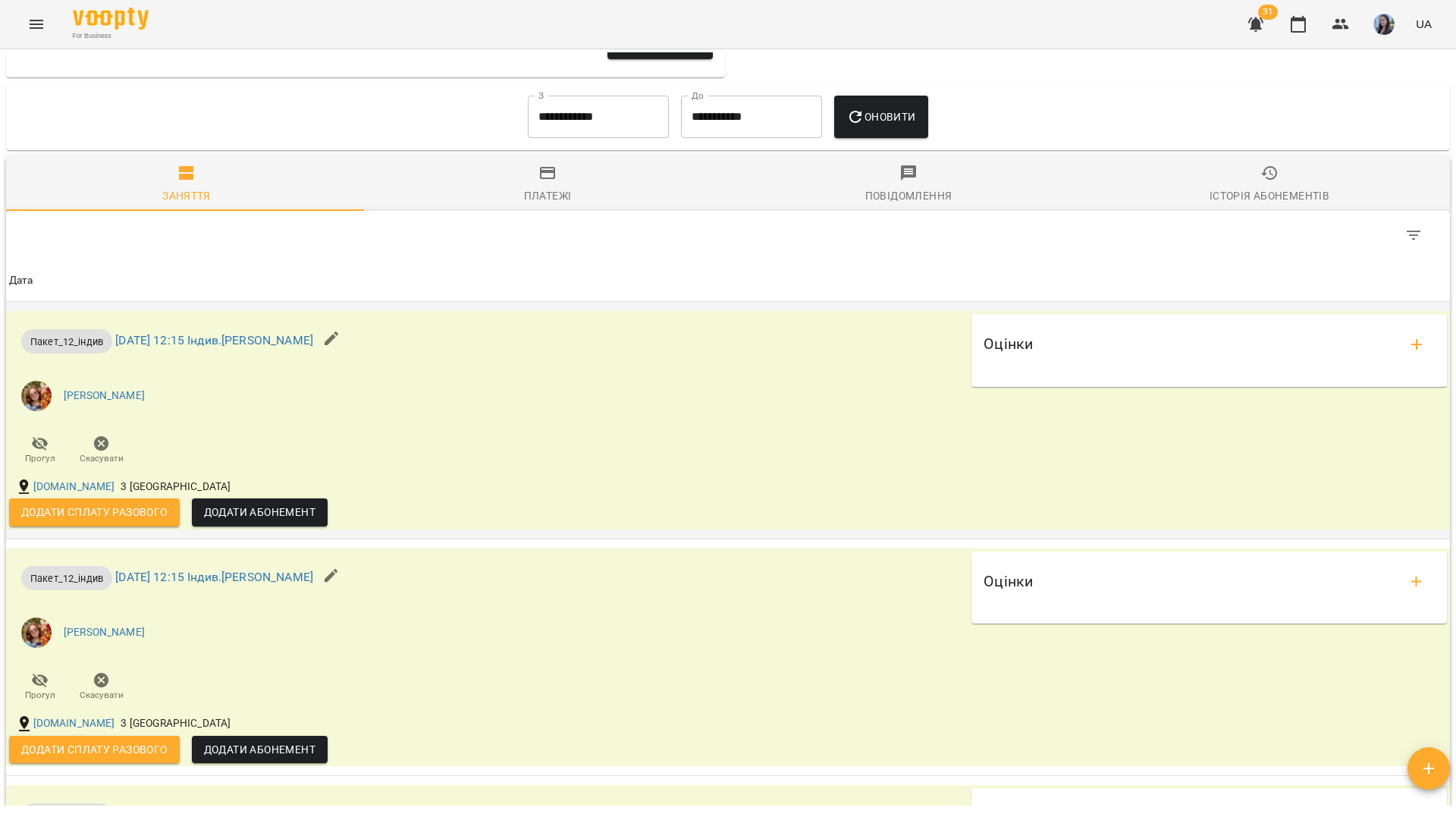
scroll to position [1214, 0]
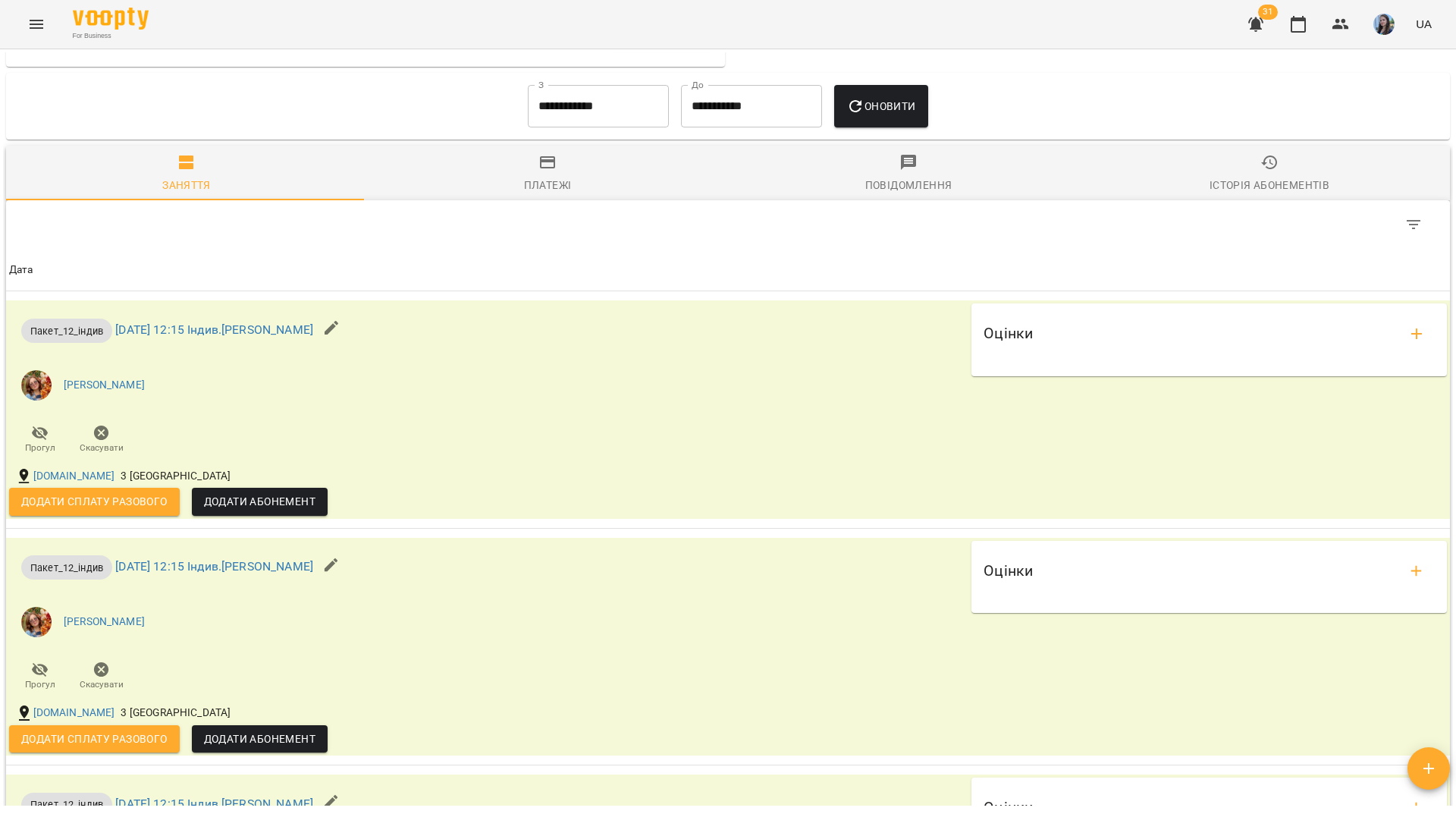
click at [648, 123] on input "**********" at bounding box center [598, 106] width 141 height 43
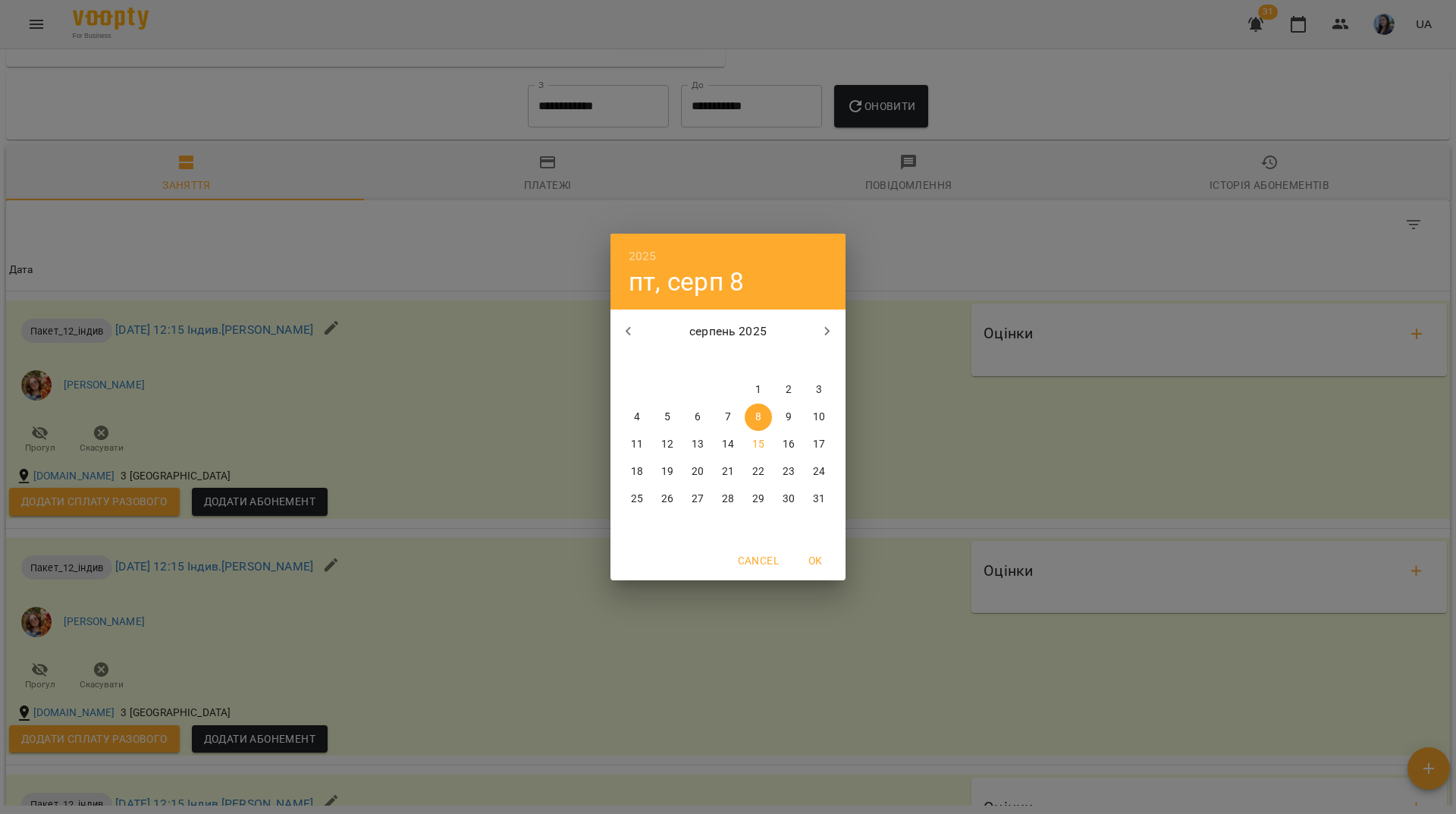
click at [630, 333] on icon "button" at bounding box center [628, 331] width 18 height 18
click at [660, 394] on span "1" at bounding box center [667, 390] width 27 height 15
type input "**********"
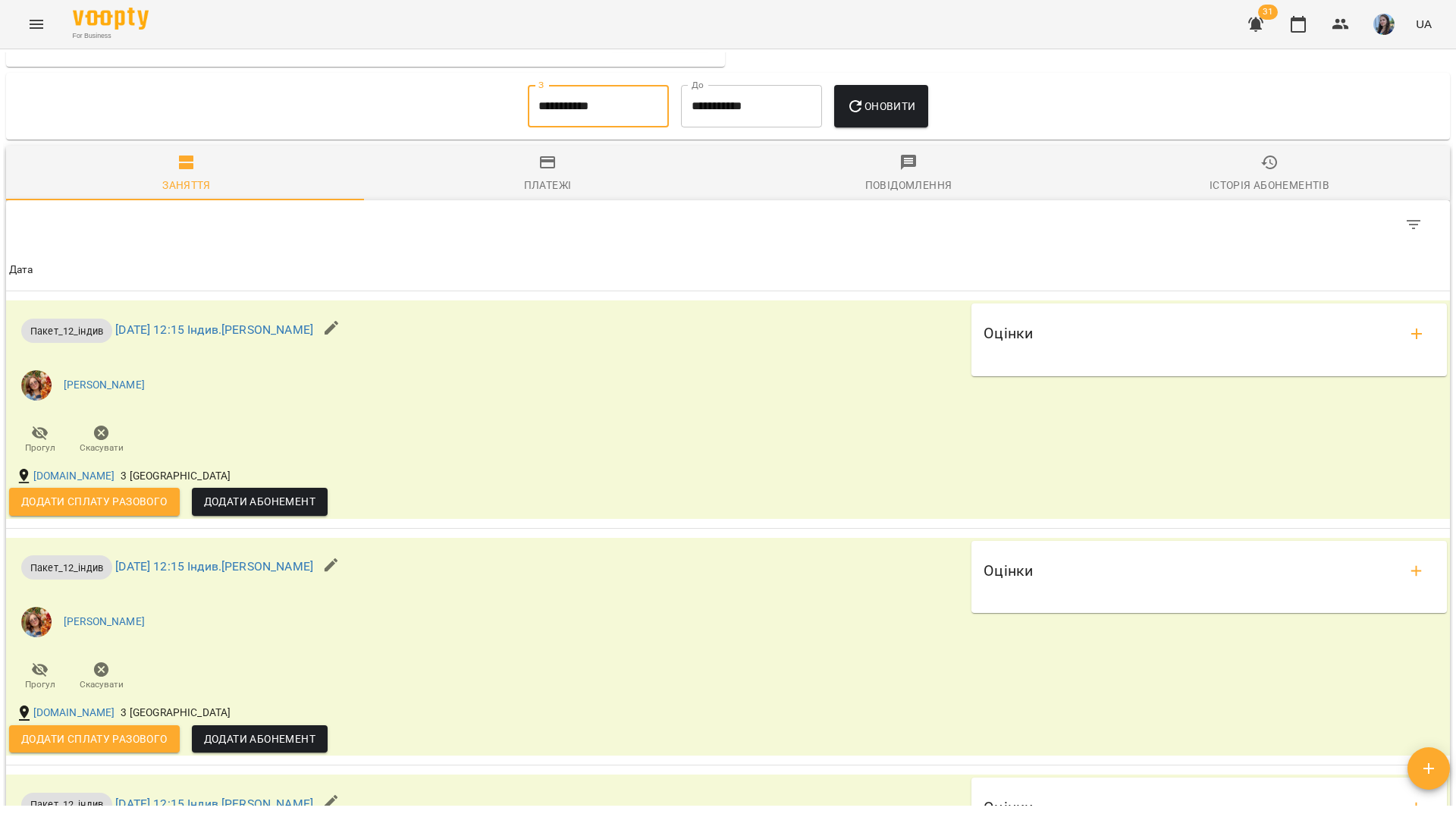
click at [899, 115] on span "Оновити" at bounding box center [880, 106] width 69 height 18
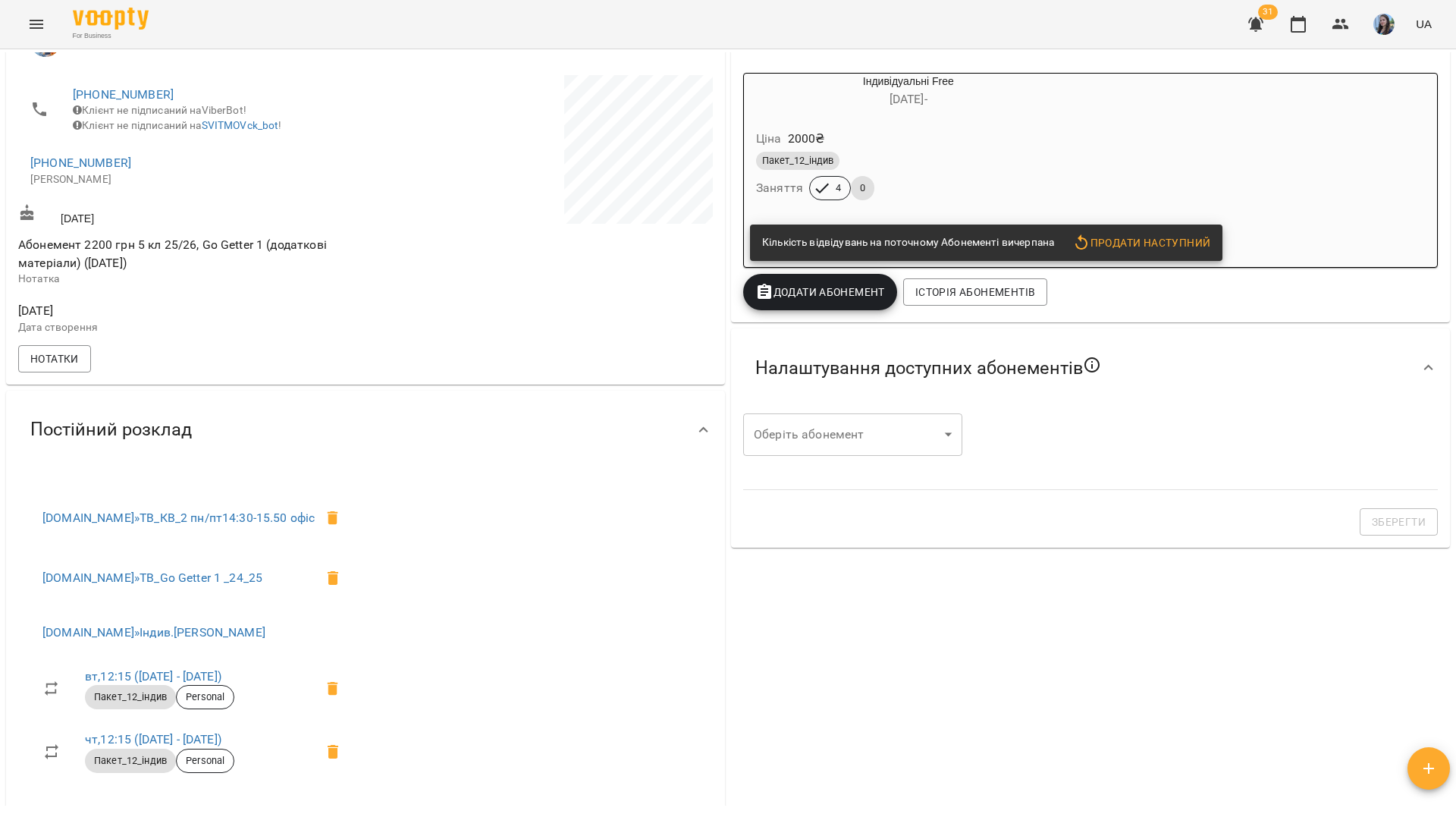
scroll to position [0, 0]
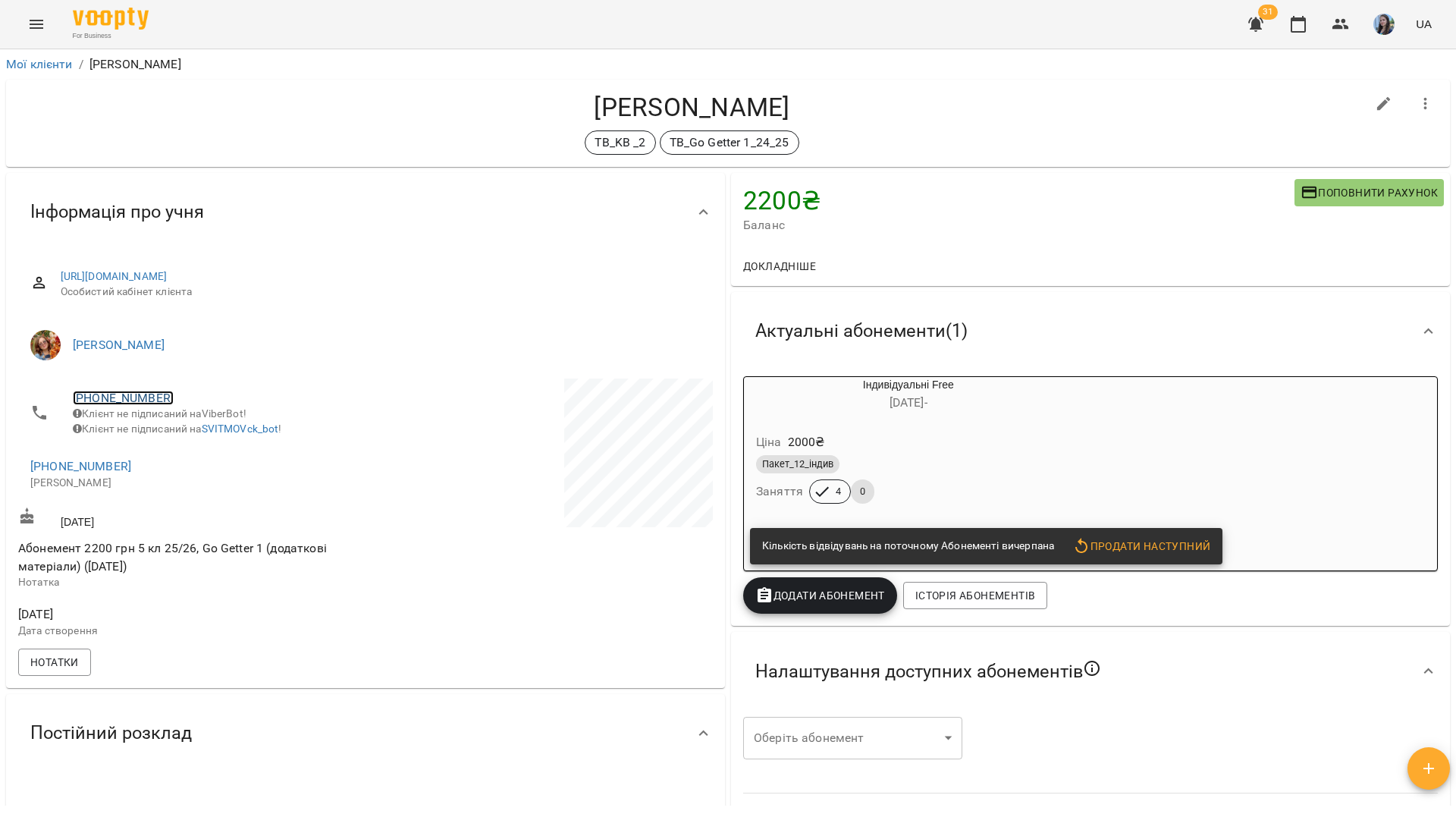
click at [152, 399] on link "+380634531998" at bounding box center [123, 398] width 101 height 15
click at [195, 431] on img at bounding box center [185, 427] width 23 height 23
click at [543, 26] on div "For Business 31 UA" at bounding box center [728, 24] width 1456 height 48
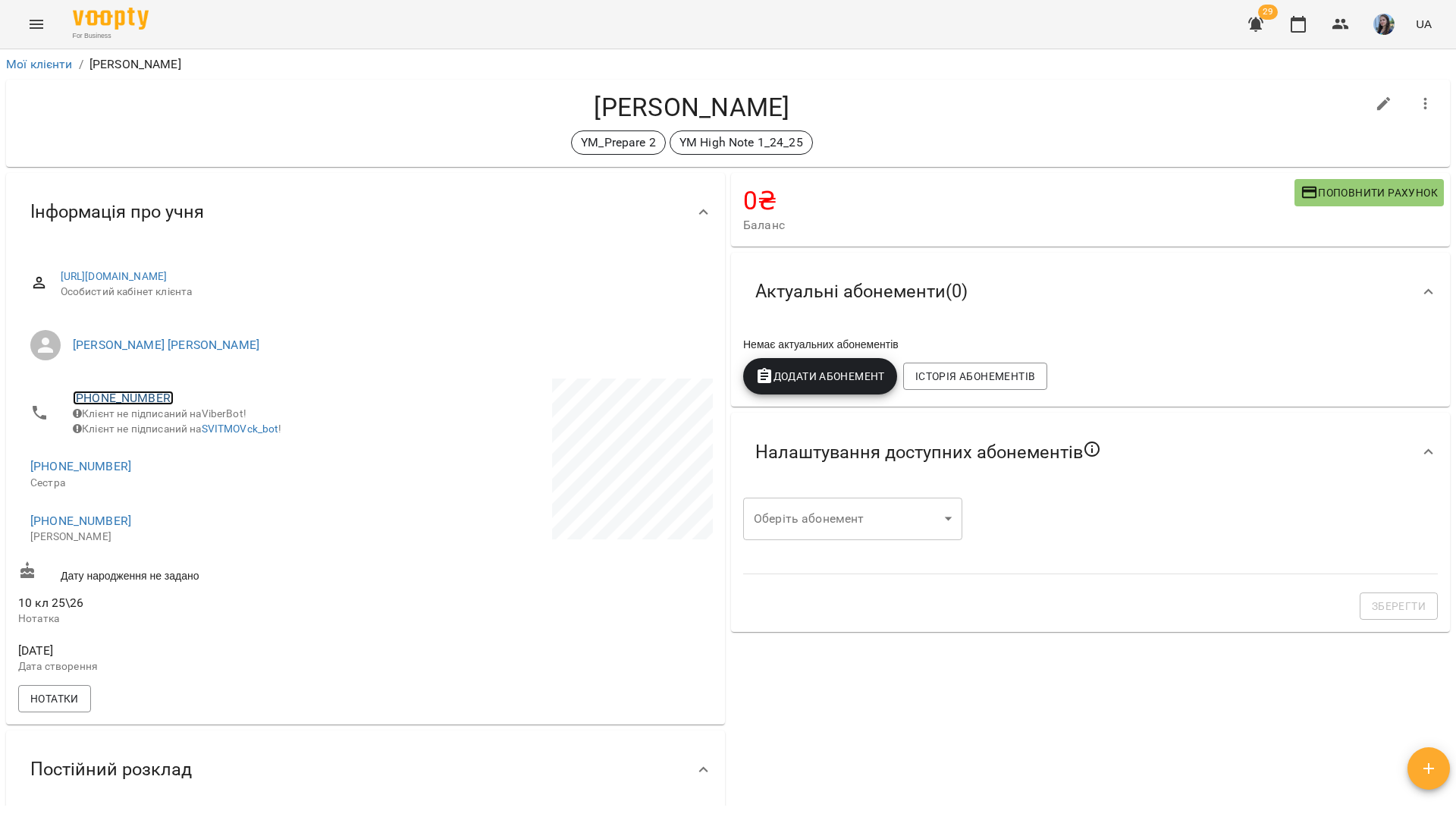
click at [133, 392] on link "[PHONE_NUMBER]" at bounding box center [123, 398] width 101 height 15
click at [190, 426] on img at bounding box center [185, 427] width 23 height 23
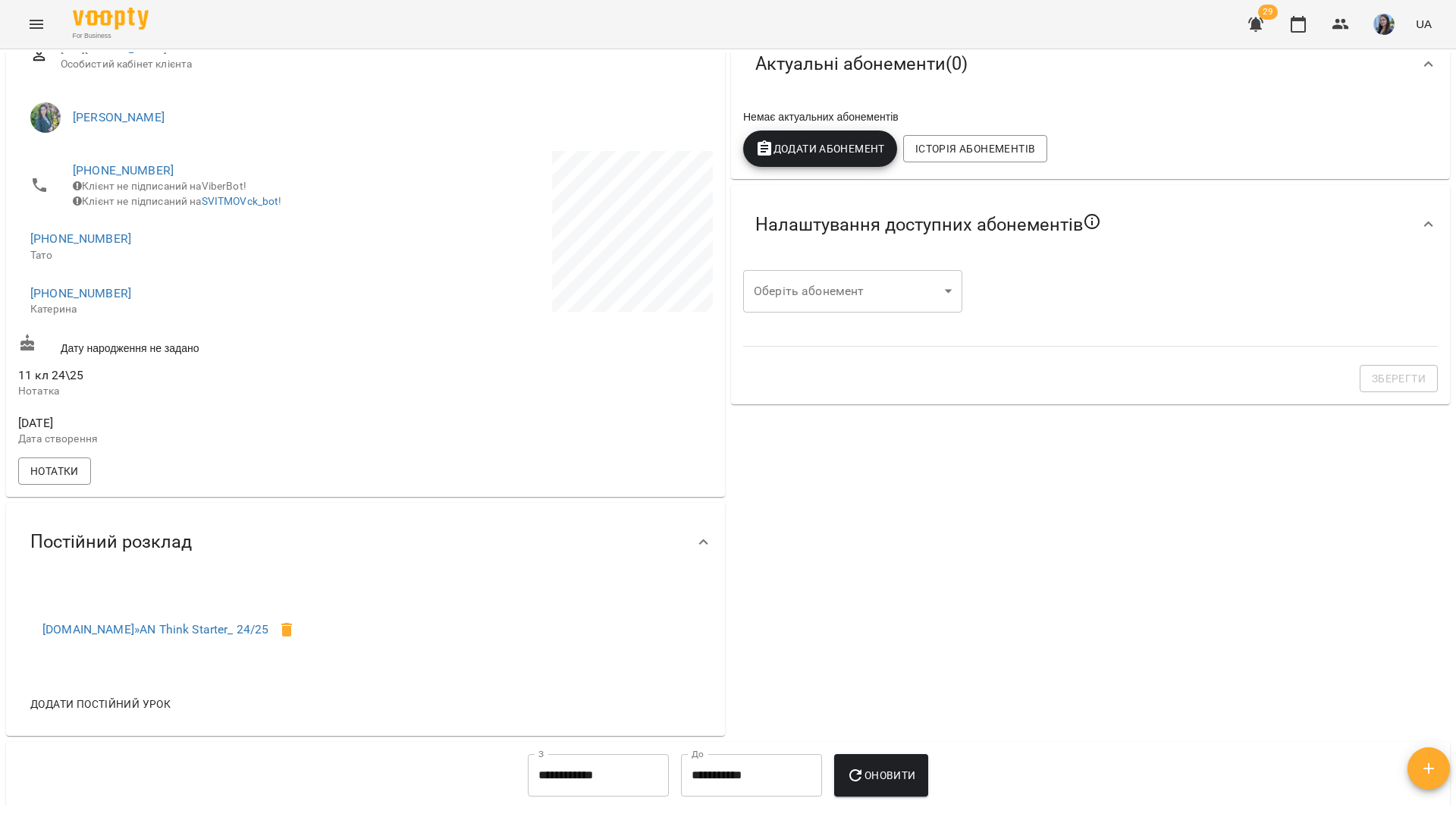
scroll to position [75, 0]
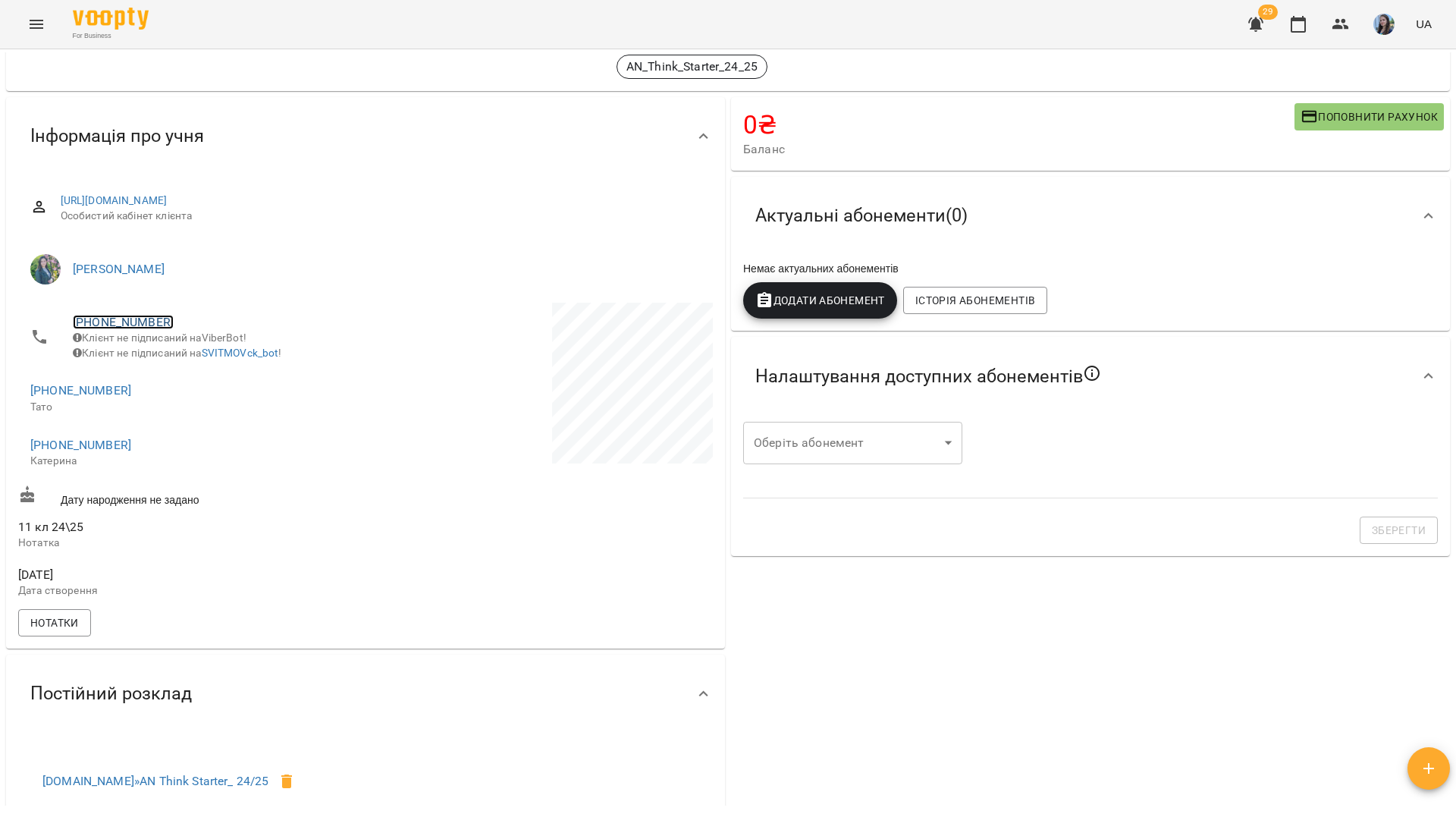
click at [150, 325] on link "[PHONE_NUMBER]" at bounding box center [123, 321] width 101 height 15
click at [181, 348] on img at bounding box center [185, 351] width 23 height 23
click at [273, 10] on div "For Business 29 UA" at bounding box center [728, 24] width 1456 height 48
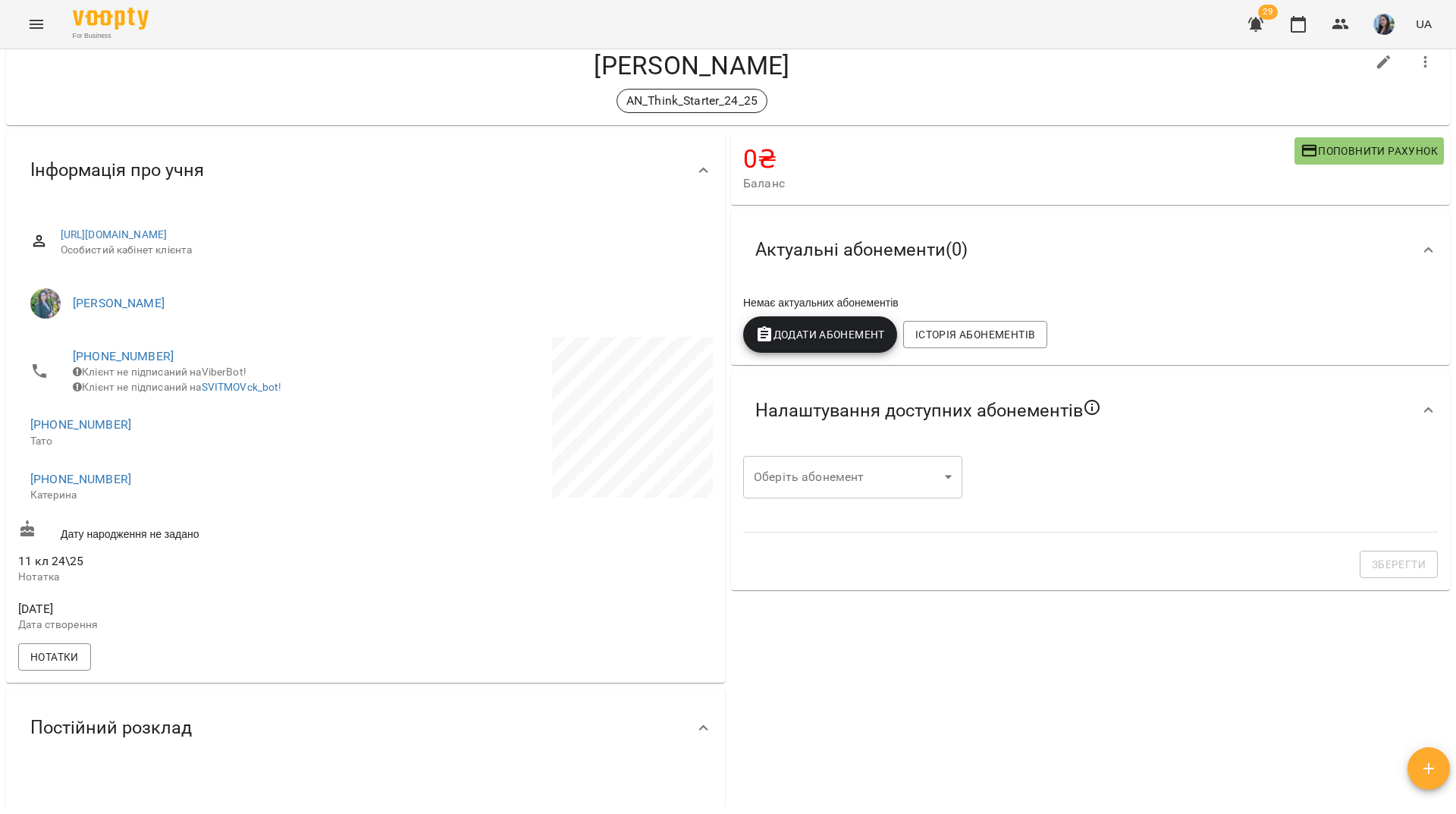
scroll to position [0, 0]
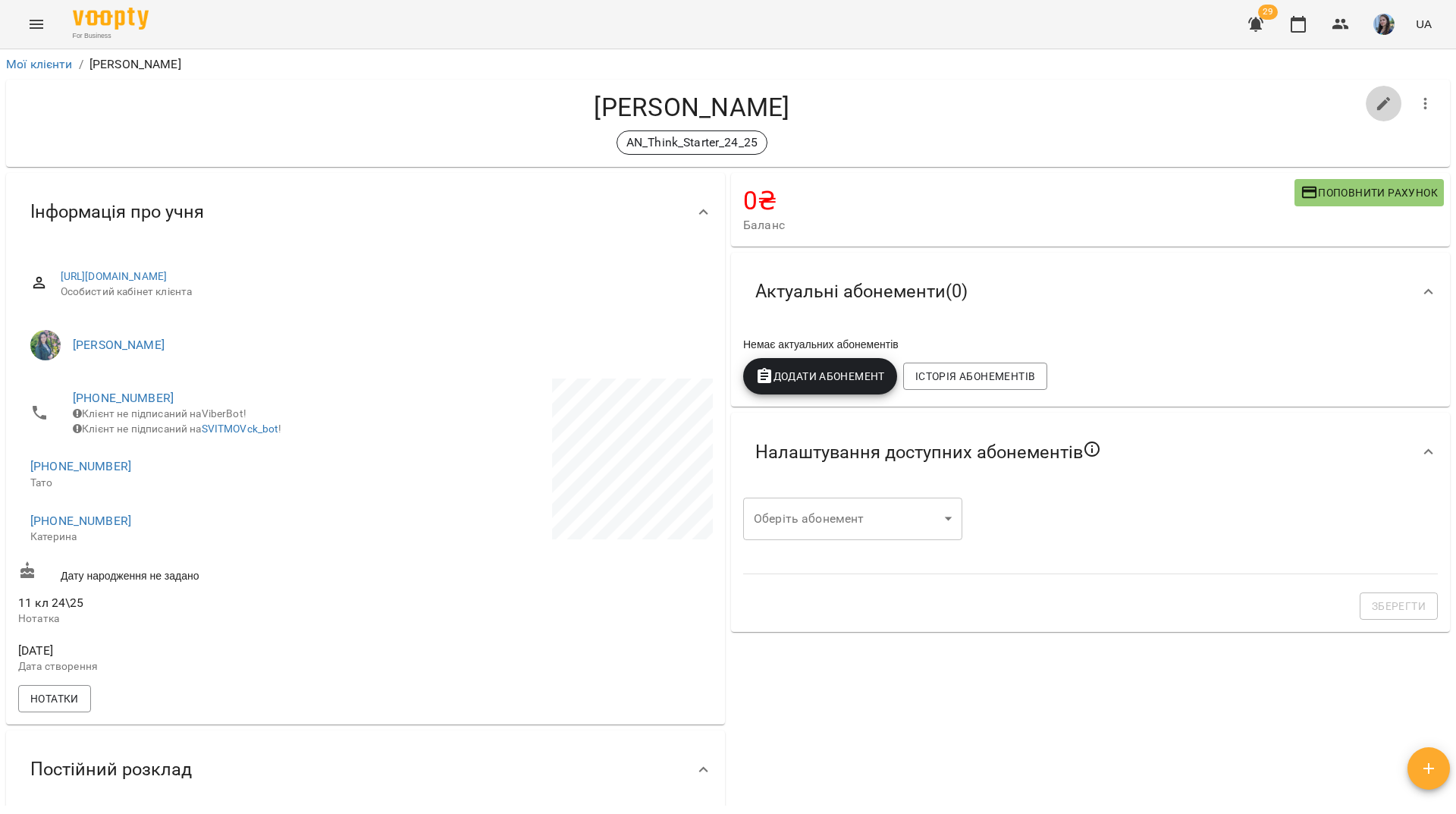
click at [1378, 93] on button "button" at bounding box center [1384, 105] width 37 height 37
select select "**"
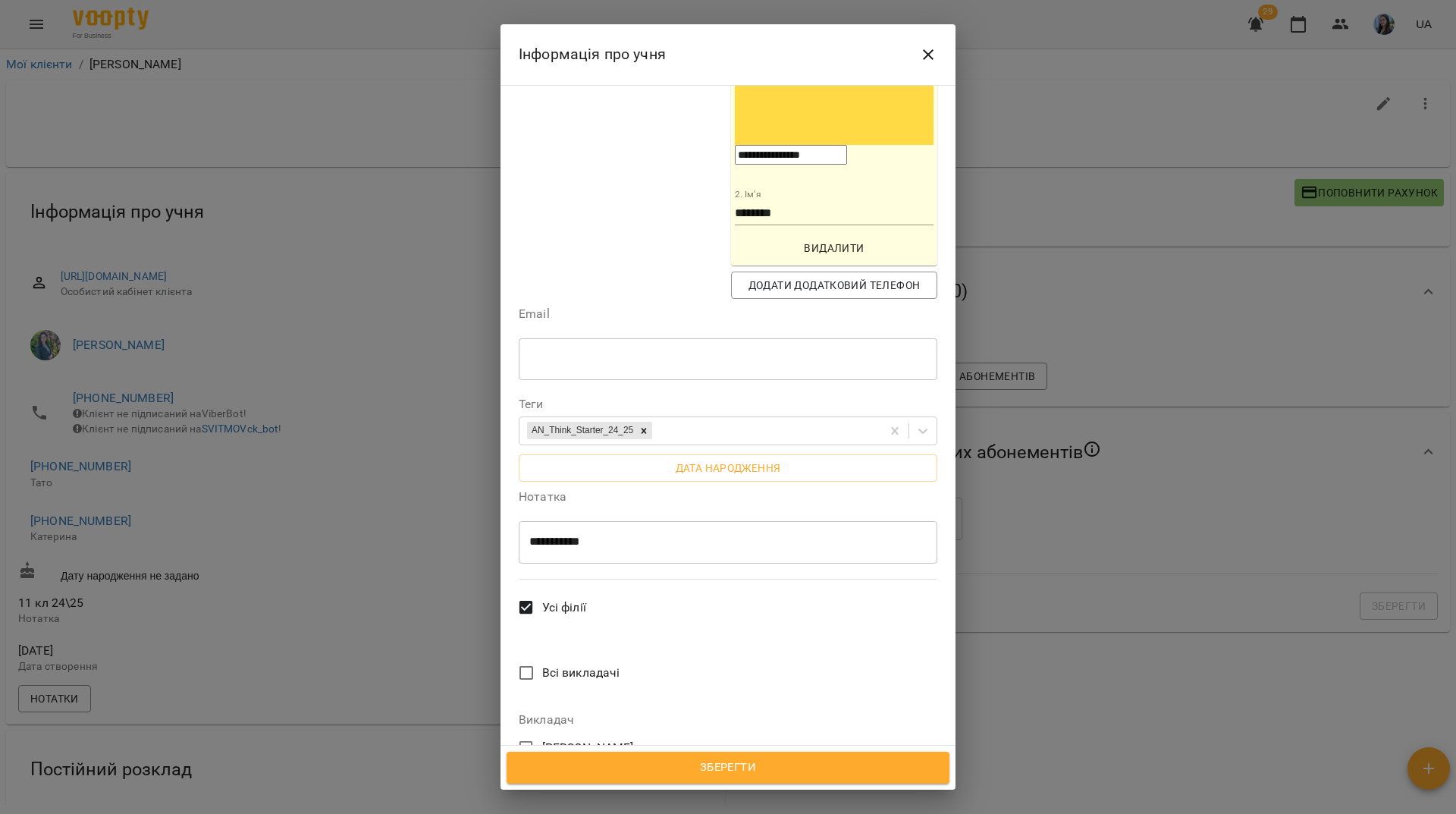
scroll to position [758, 0]
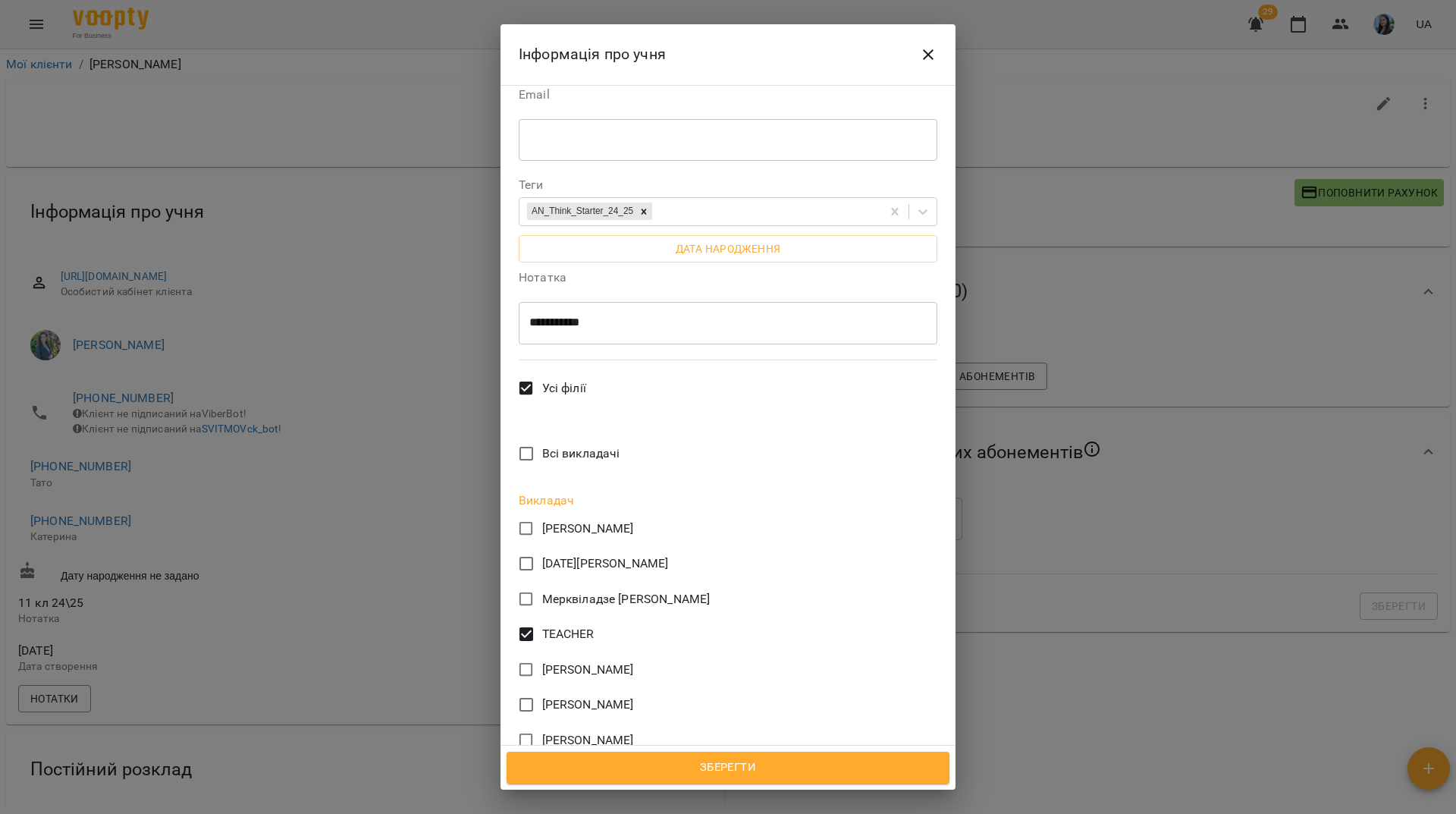
click at [696, 762] on span "Зберегти" at bounding box center [728, 768] width 410 height 19
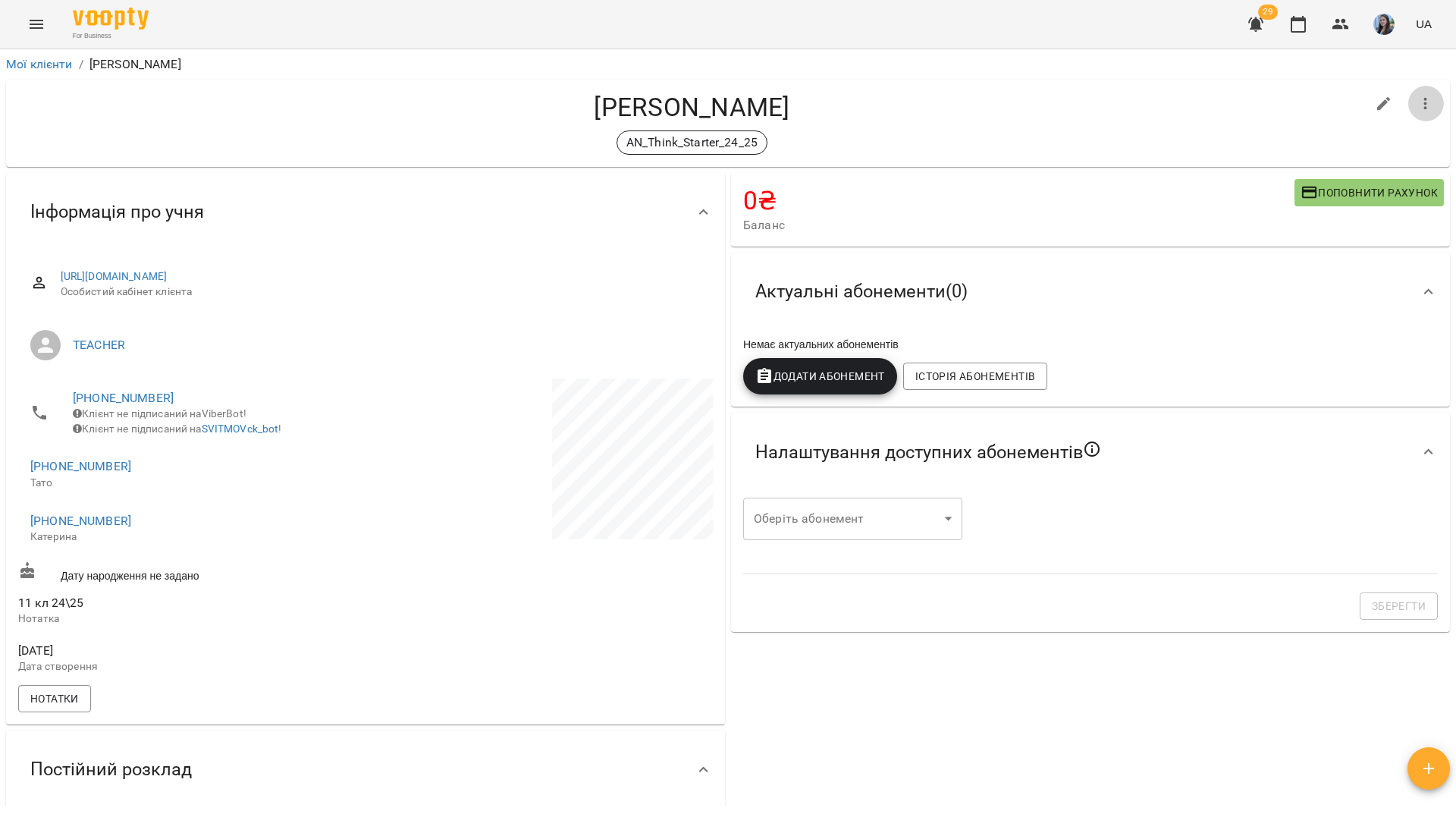
click at [1417, 95] on icon "button" at bounding box center [1426, 104] width 18 height 18
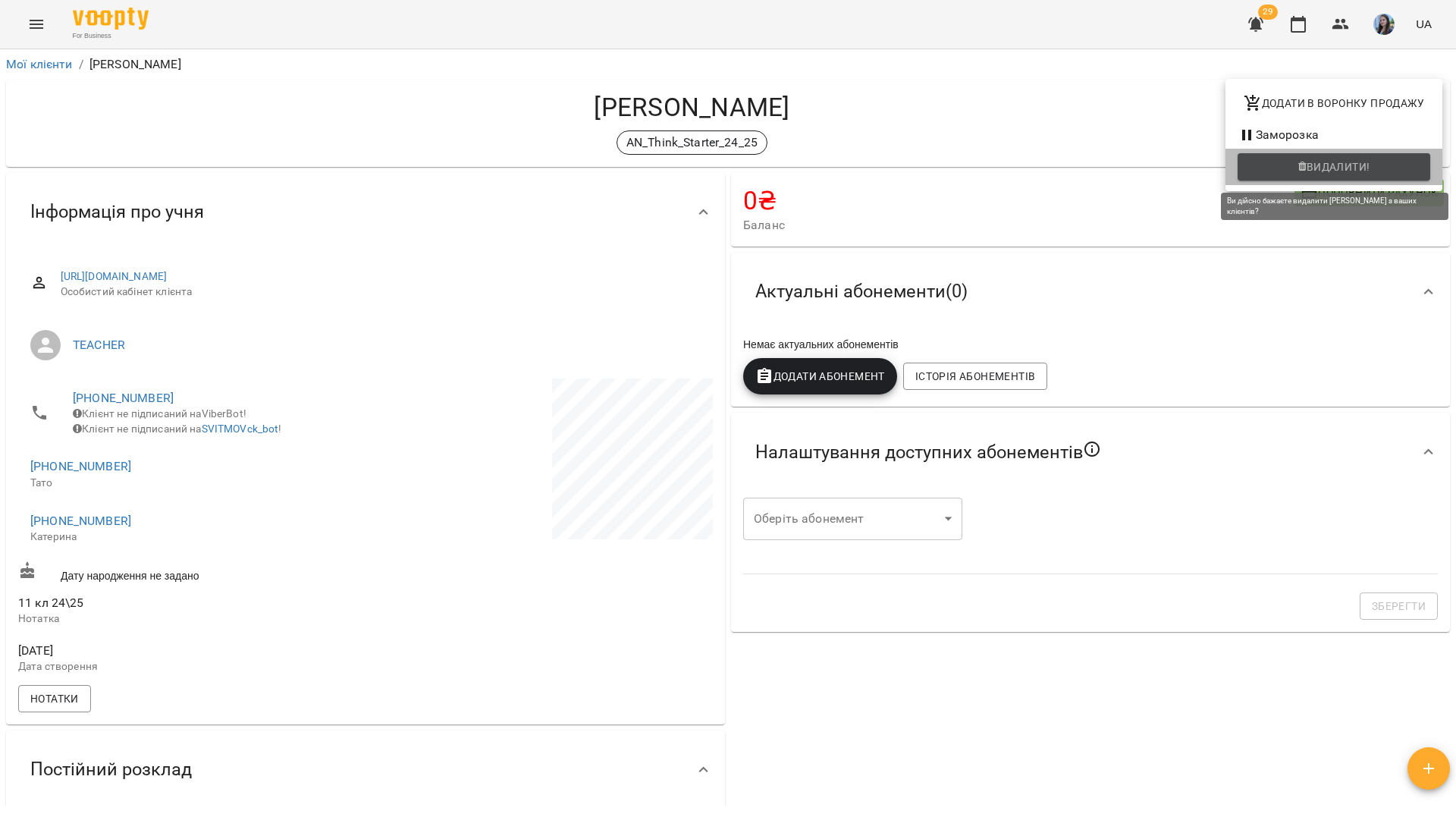
click at [1304, 163] on icon "button" at bounding box center [1302, 166] width 9 height 11
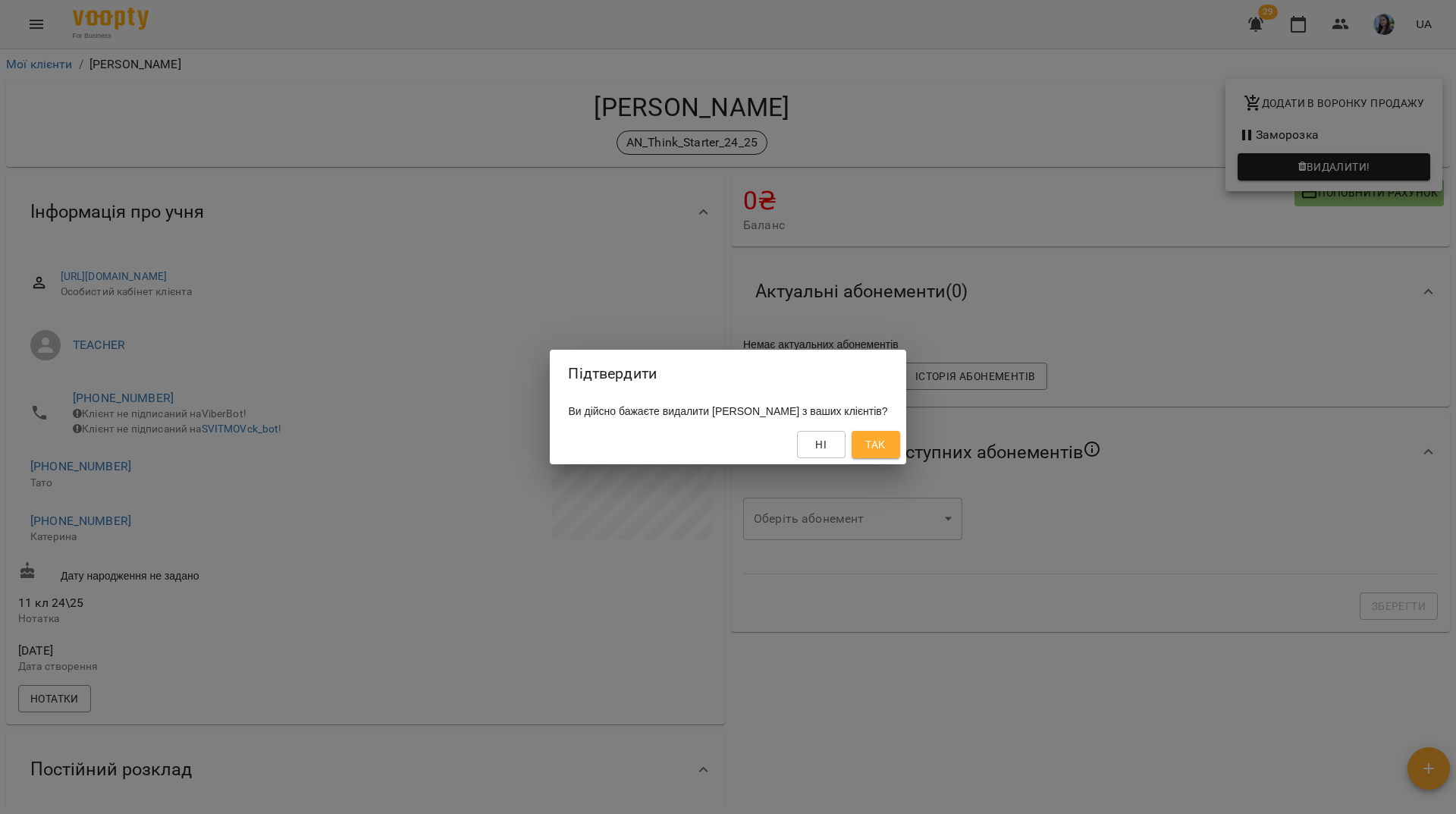
click at [885, 445] on span "Так" at bounding box center [875, 444] width 19 height 18
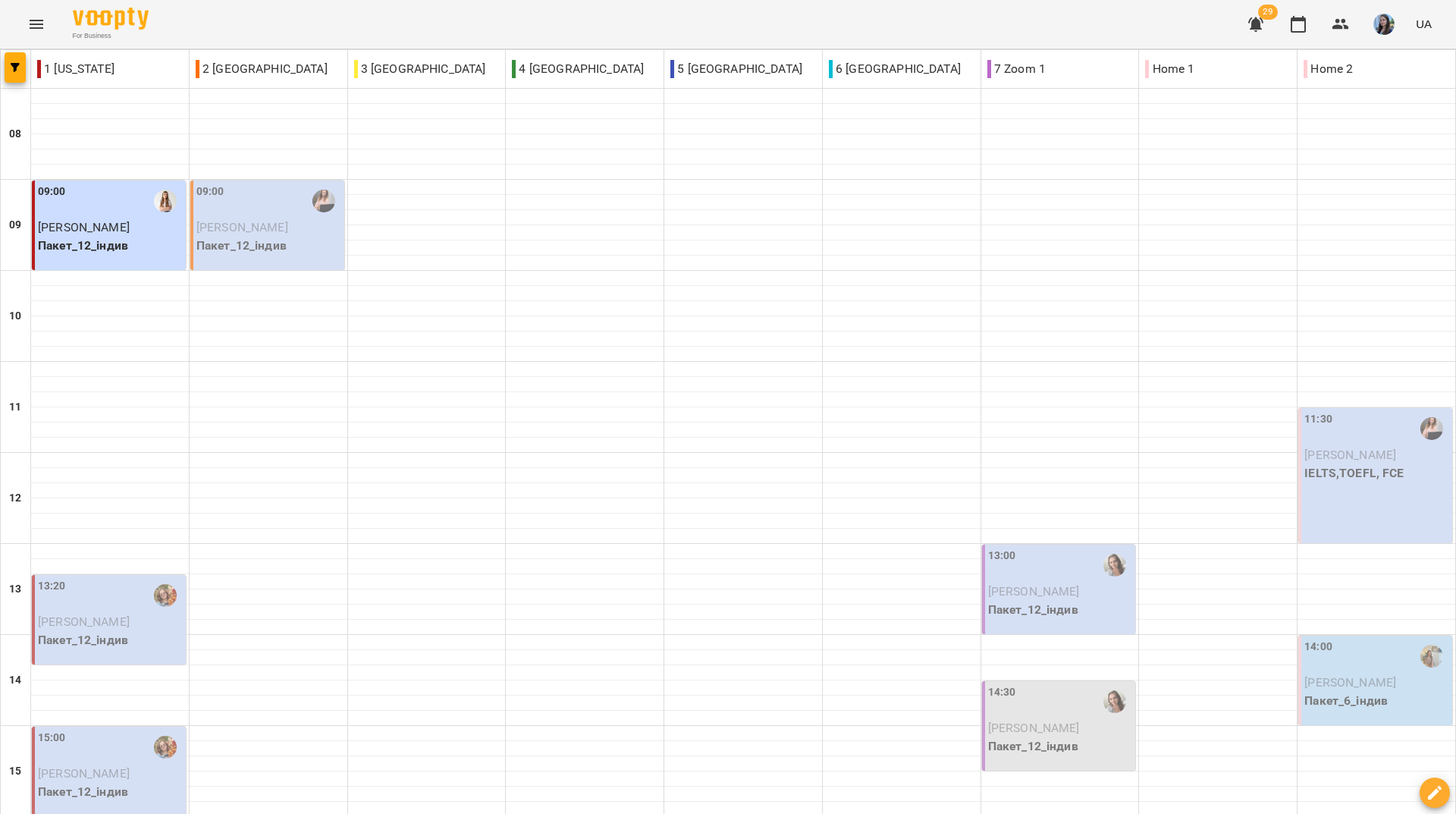
scroll to position [558, 0]
click at [609, 19] on div "For Business 29 UA" at bounding box center [728, 24] width 1456 height 48
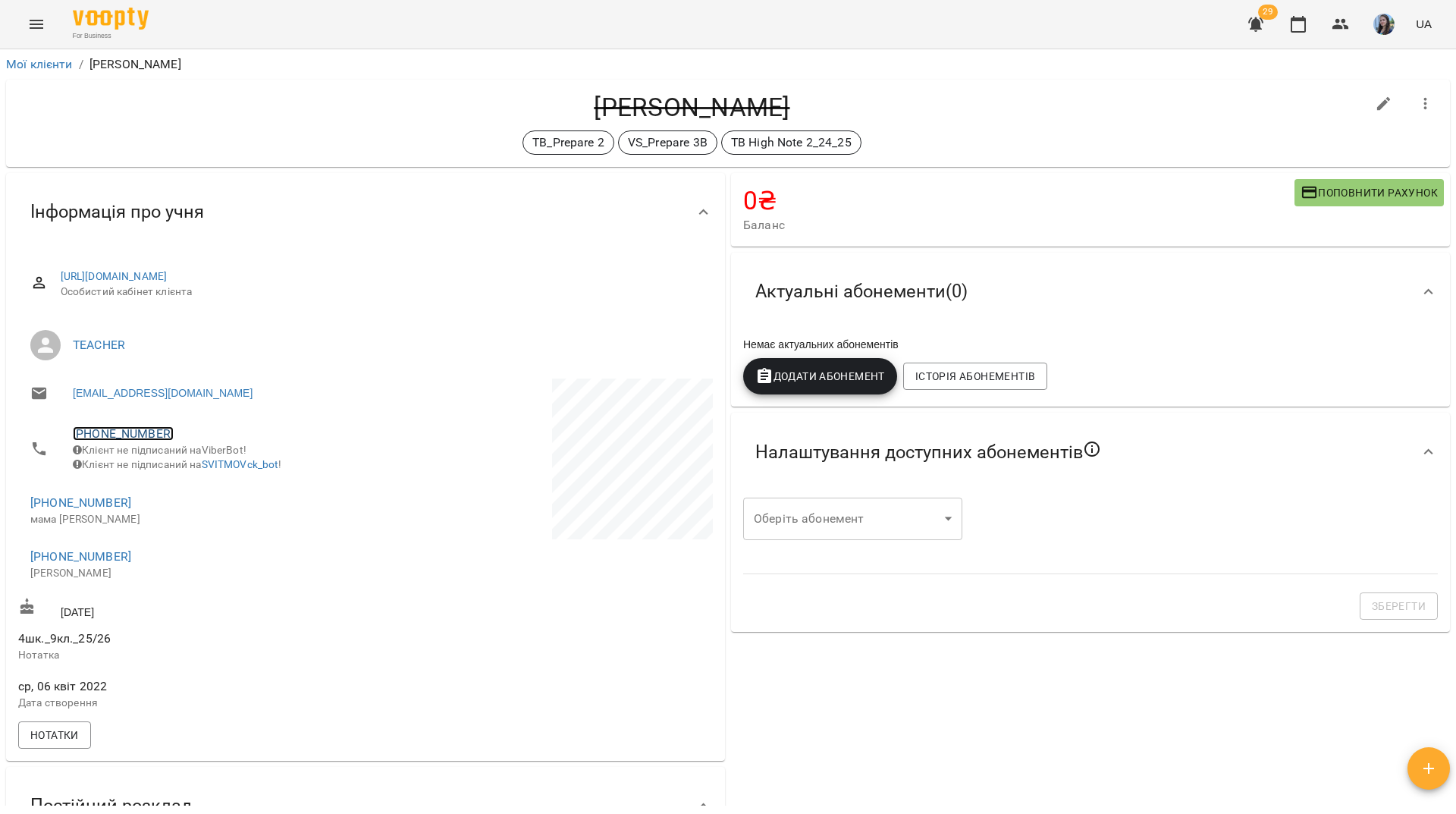
click at [108, 433] on link "+380931862511" at bounding box center [123, 433] width 101 height 15
click at [179, 470] on img at bounding box center [185, 464] width 23 height 23
click at [271, 108] on h4 "Сьобко Нікіта" at bounding box center [692, 107] width 1348 height 31
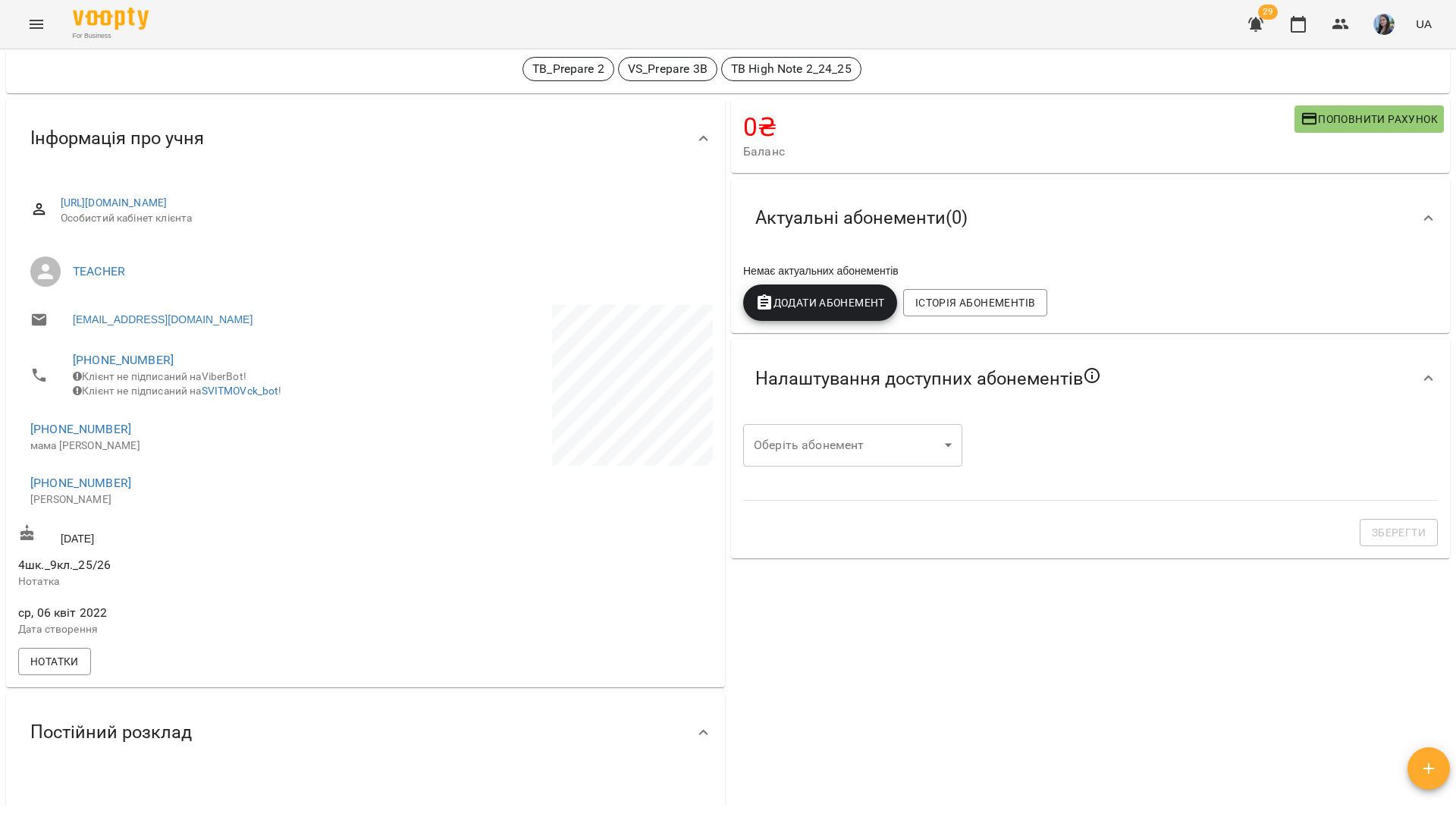
scroll to position [75, 0]
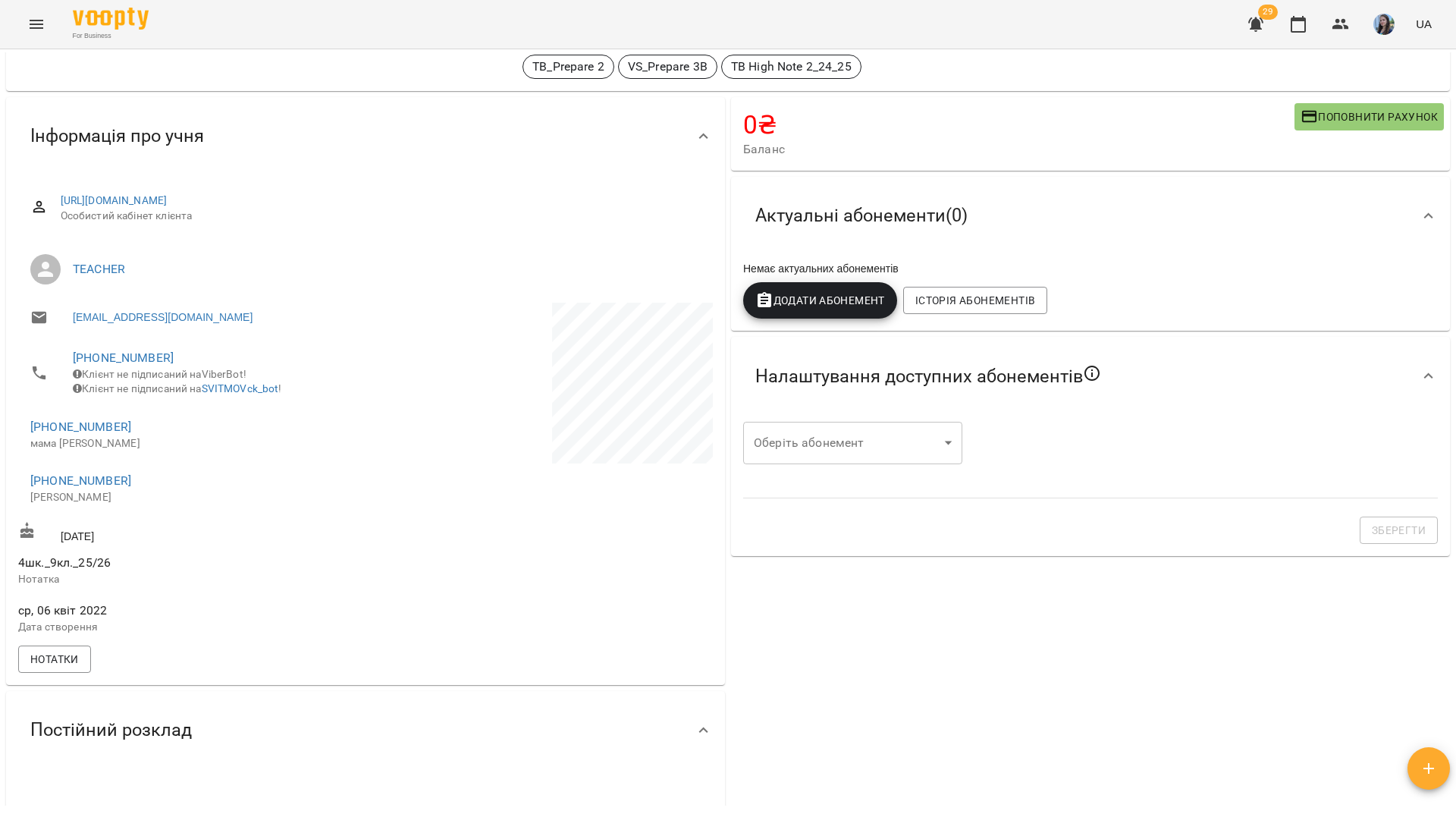
click at [493, 23] on div "For Business 29 UA" at bounding box center [728, 24] width 1456 height 48
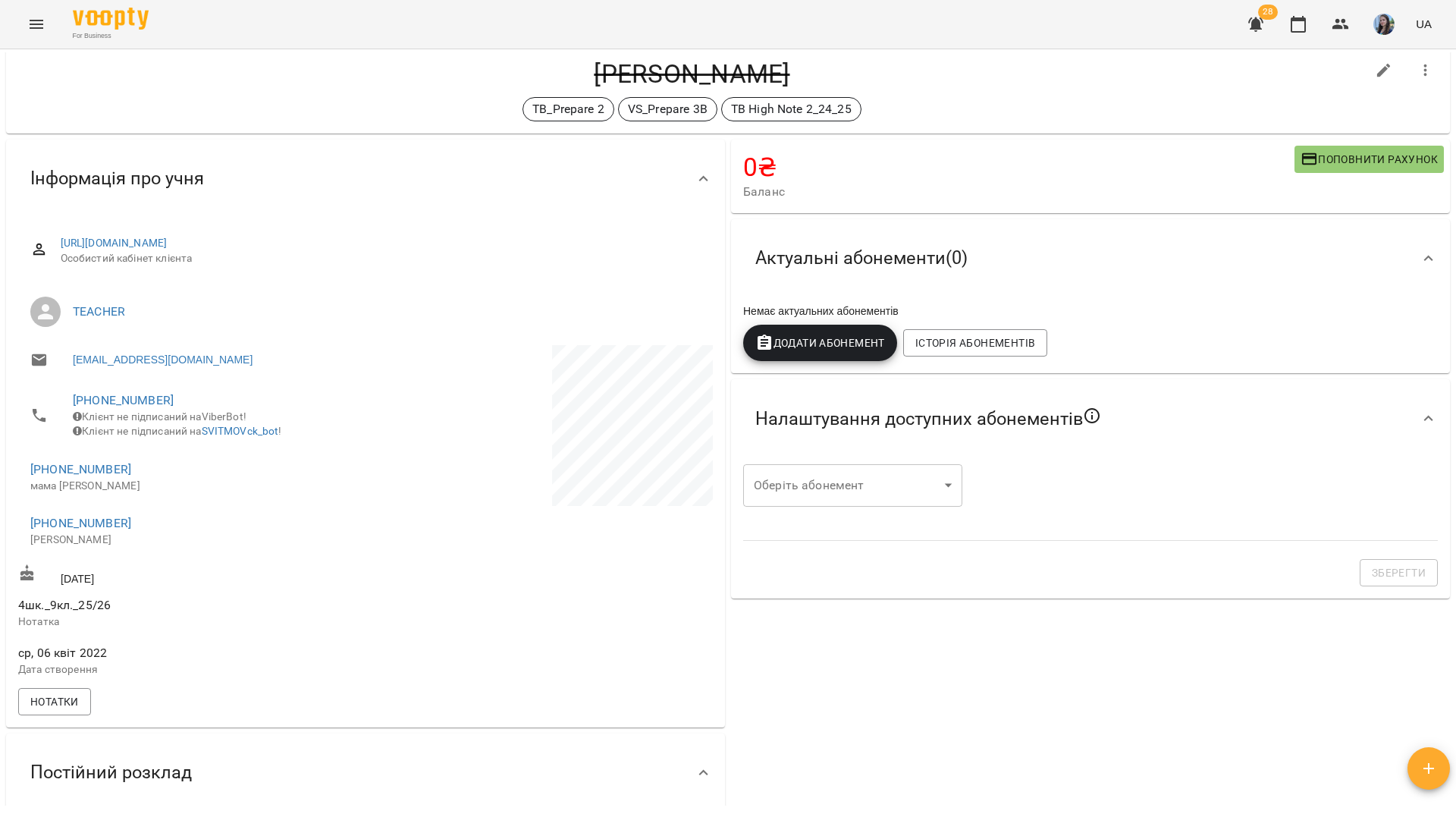
scroll to position [0, 0]
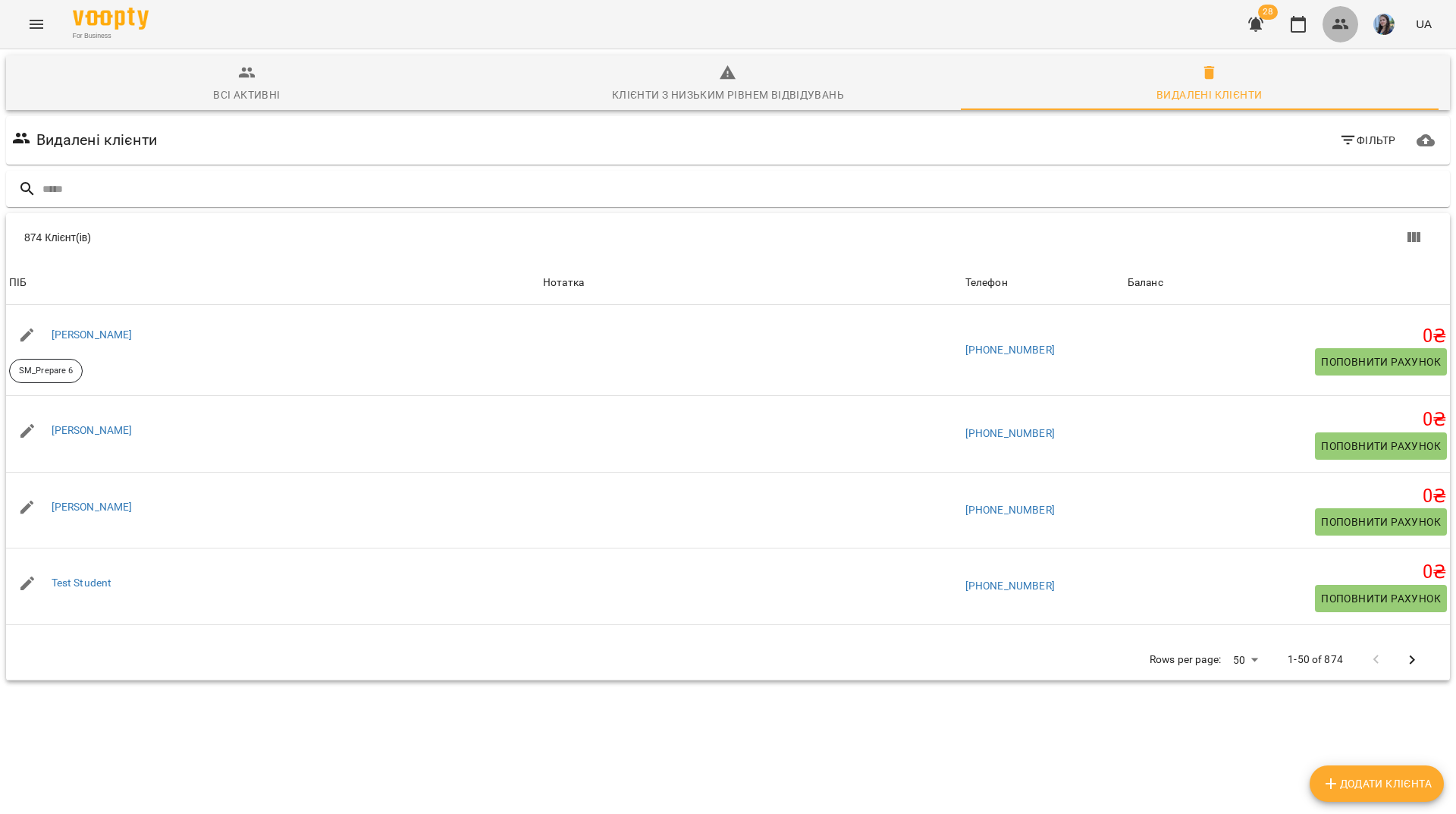
click at [1342, 30] on icon "button" at bounding box center [1341, 24] width 18 height 18
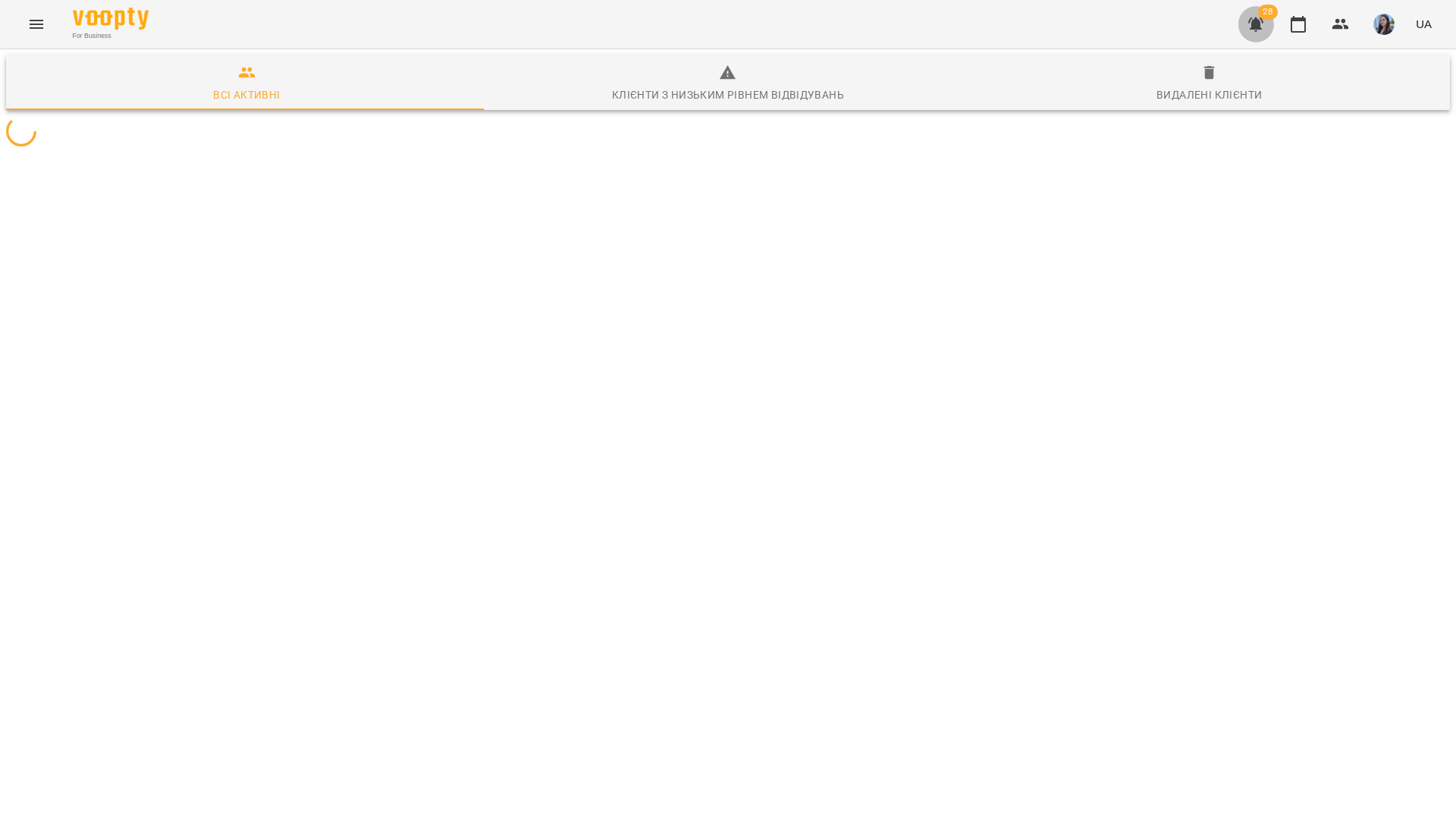
click at [1267, 30] on button "button" at bounding box center [1257, 24] width 37 height 37
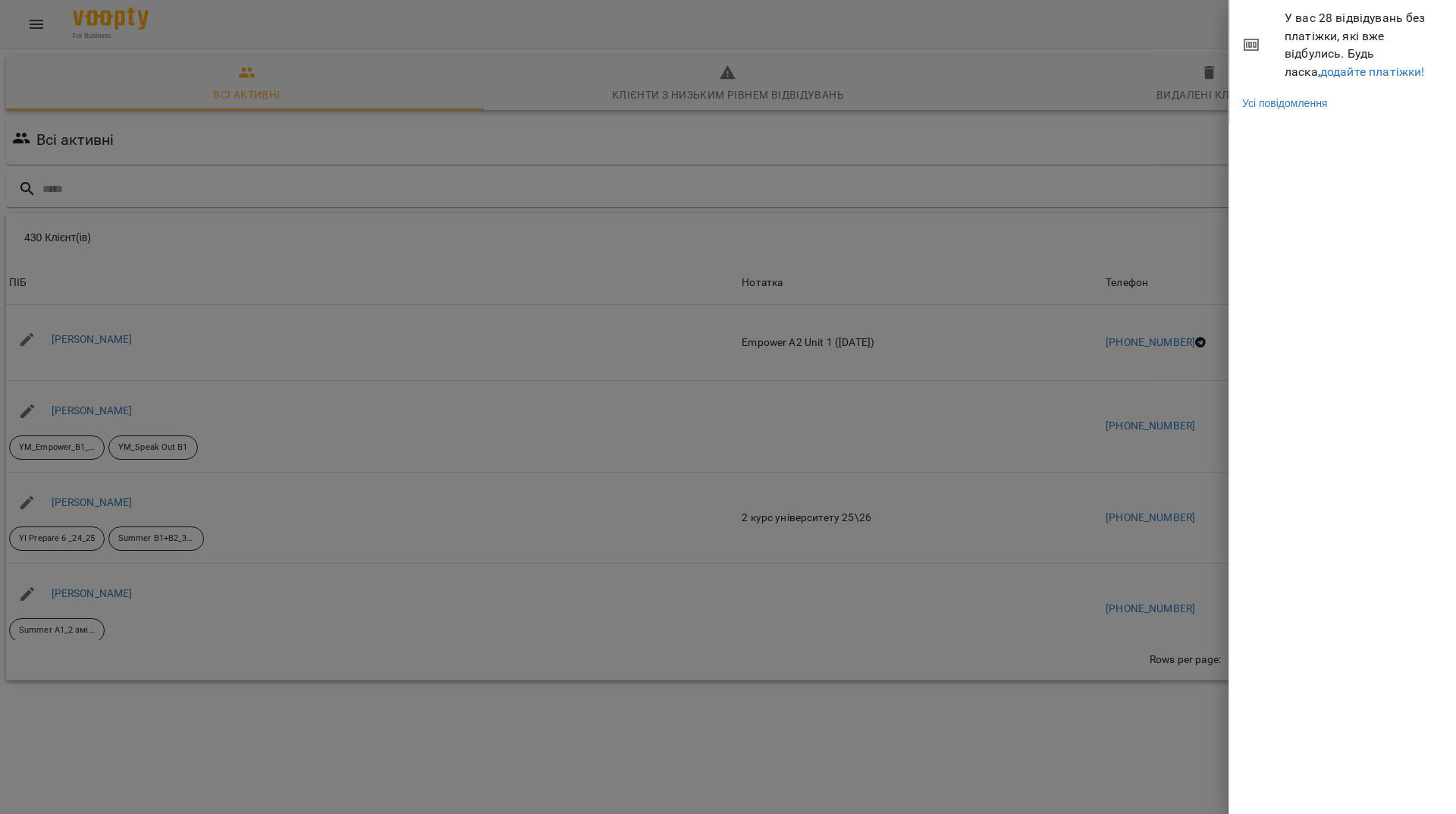
click at [1344, 80] on span "У вас 28 відвідувань без платіжки, які вже відбулись. Будь ласка, додайте платі…" at bounding box center [1364, 45] width 160 height 72
click at [1344, 70] on link "додайте платіжки!" at bounding box center [1373, 72] width 105 height 15
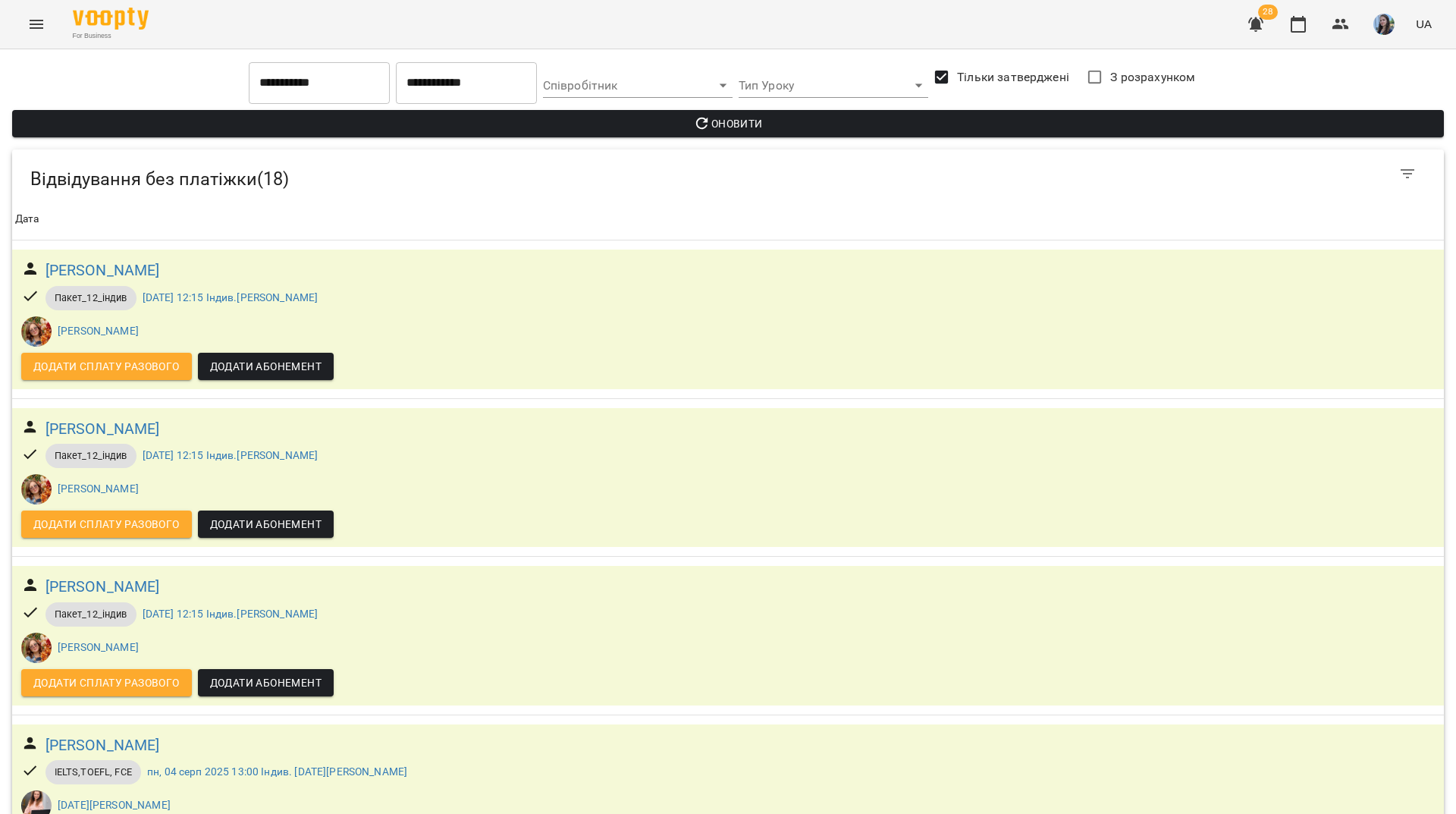
scroll to position [2285, 0]
click at [1344, 21] on icon "button" at bounding box center [1341, 24] width 16 height 11
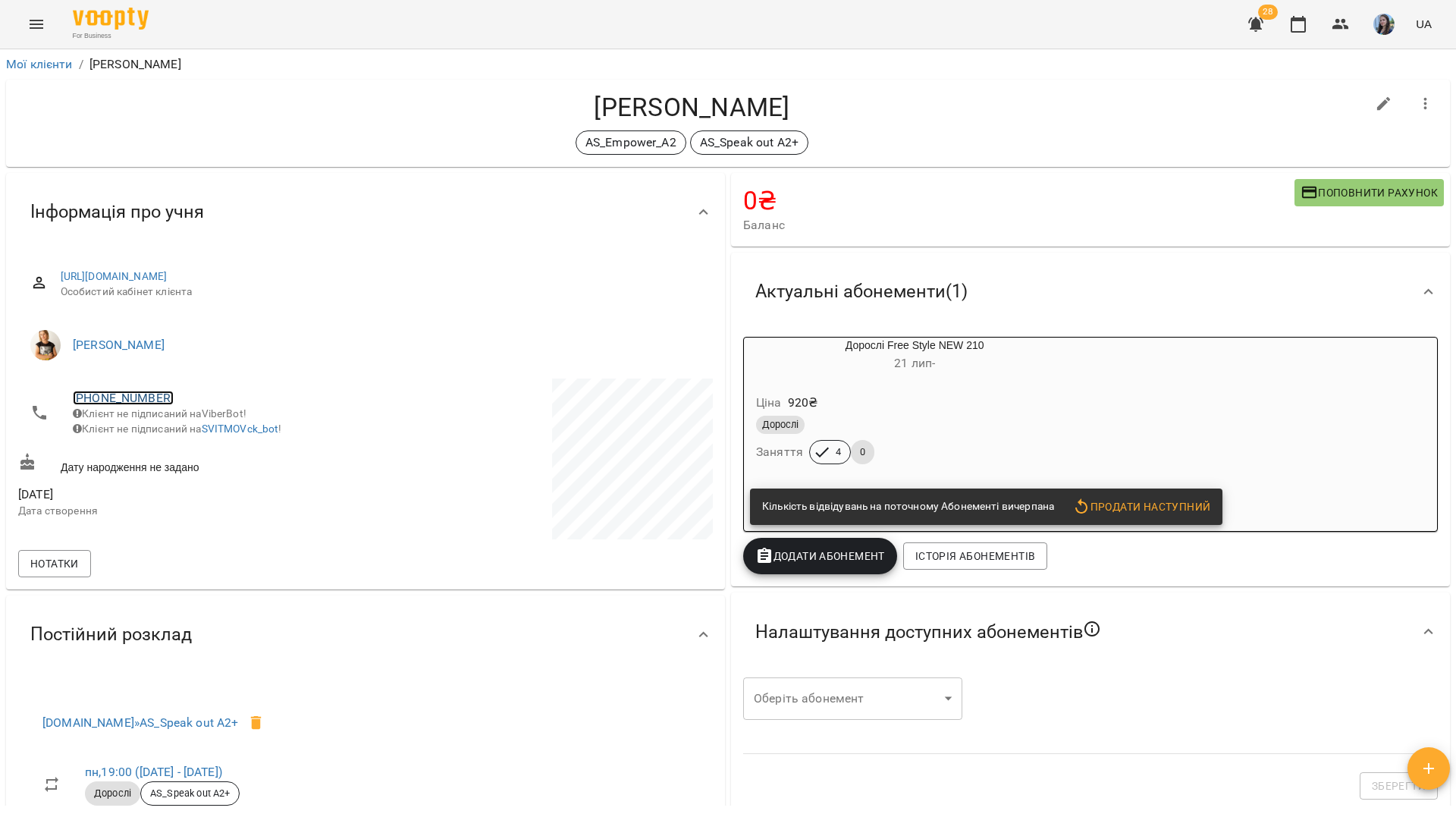
click at [147, 402] on link "+380939074717" at bounding box center [123, 398] width 101 height 15
click at [197, 439] on link at bounding box center [185, 427] width 47 height 32
click at [531, 17] on div "For Business 28 UA" at bounding box center [728, 24] width 1456 height 48
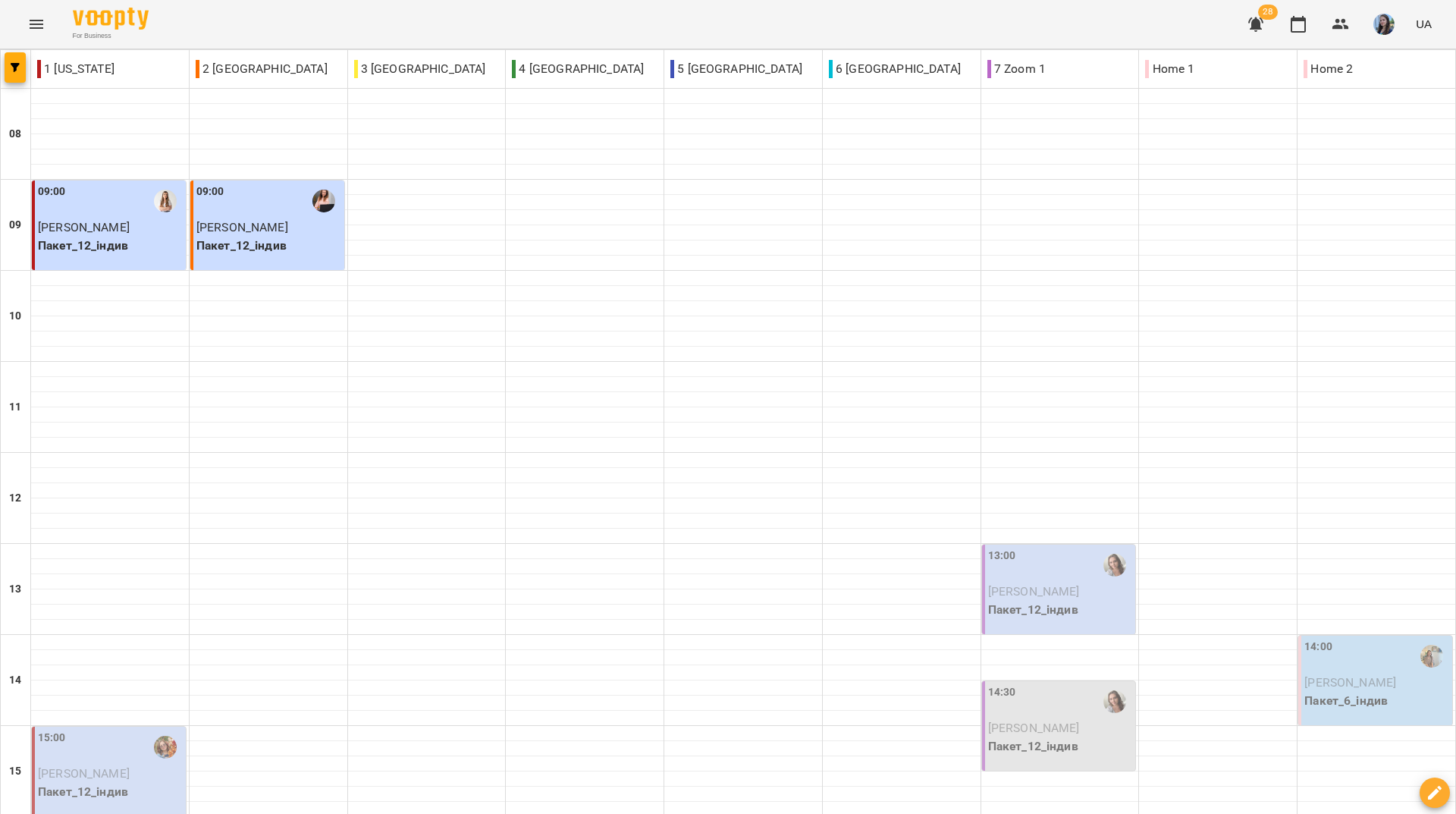
click at [398, 19] on div "For Business 28 UA" at bounding box center [728, 24] width 1456 height 48
click at [576, 31] on div "For Business 27 UA" at bounding box center [728, 24] width 1456 height 48
click at [426, 30] on div "For Business 27 UA" at bounding box center [728, 24] width 1456 height 48
